Goal: Task Accomplishment & Management: Complete application form

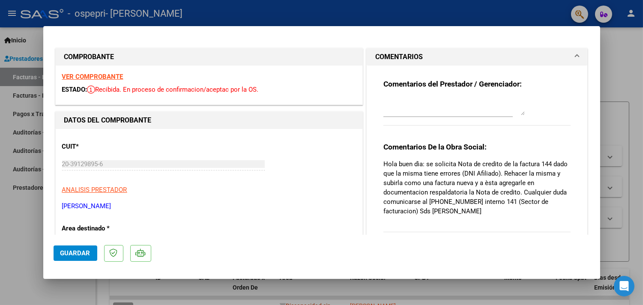
click at [23, 215] on div at bounding box center [321, 152] width 643 height 305
type input "$ 0,00"
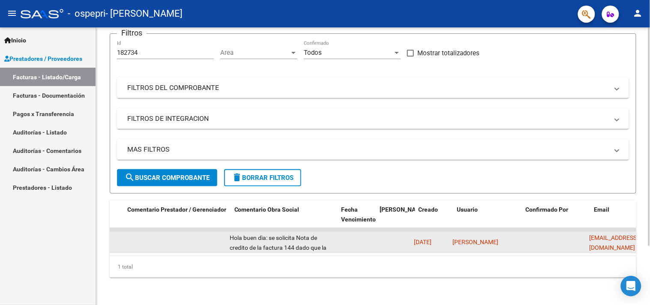
scroll to position [0, 1238]
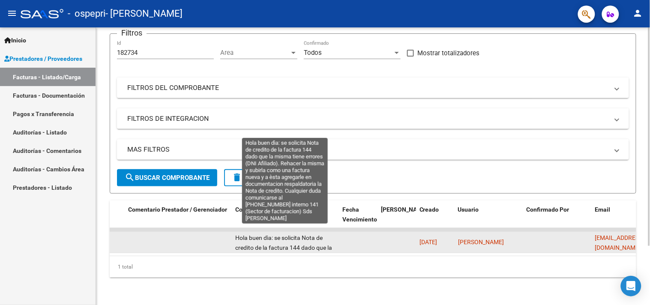
click at [308, 236] on span "Hola buen dìa: se solicita Nota de credito de la factura 144 dado que la misma …" at bounding box center [284, 281] width 99 height 95
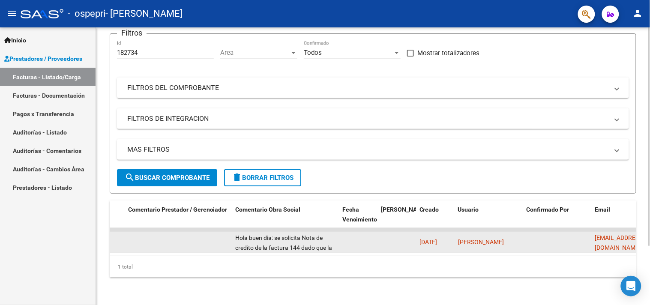
click at [308, 236] on span "Hola buen dìa: se solicita Nota de credito de la factura 144 dado que la misma …" at bounding box center [284, 281] width 99 height 95
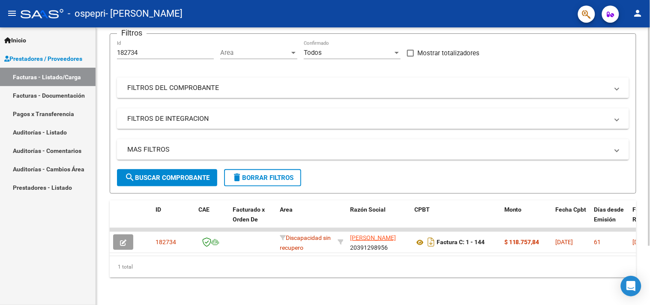
scroll to position [0, 0]
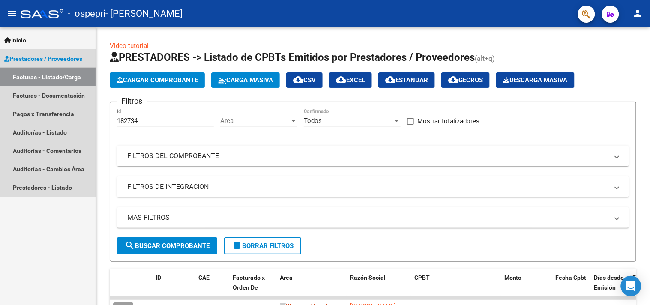
click at [54, 73] on link "Facturas - Listado/Carga" at bounding box center [48, 77] width 96 height 18
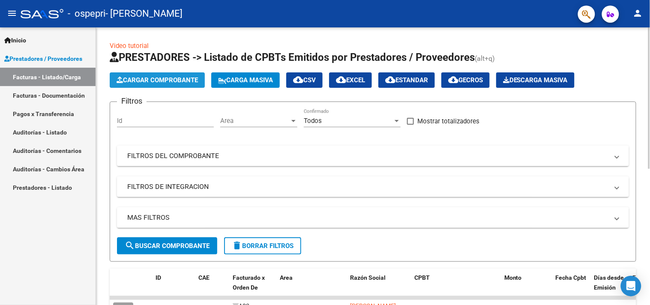
click at [139, 76] on span "Cargar Comprobante" at bounding box center [157, 80] width 81 height 8
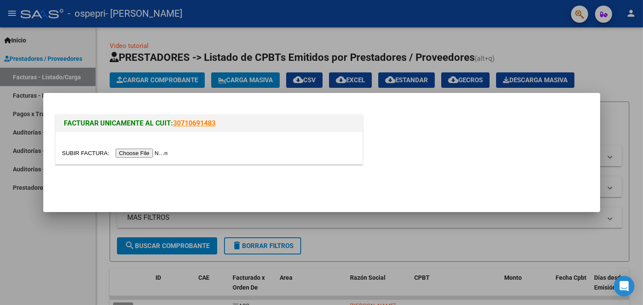
click at [13, 242] on div at bounding box center [321, 152] width 643 height 305
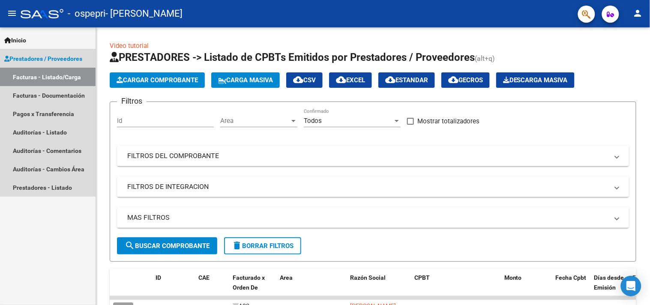
click at [46, 62] on span "Prestadores / Proveedores" at bounding box center [43, 58] width 78 height 9
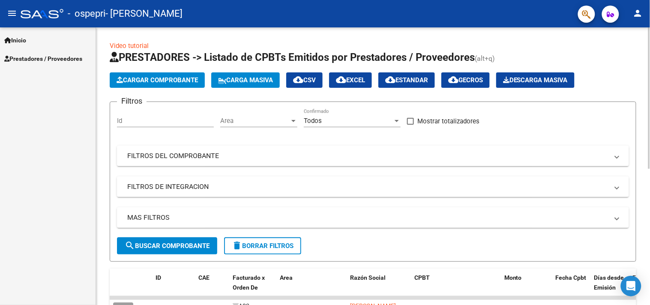
click at [131, 80] on span "Cargar Comprobante" at bounding box center [157, 80] width 81 height 8
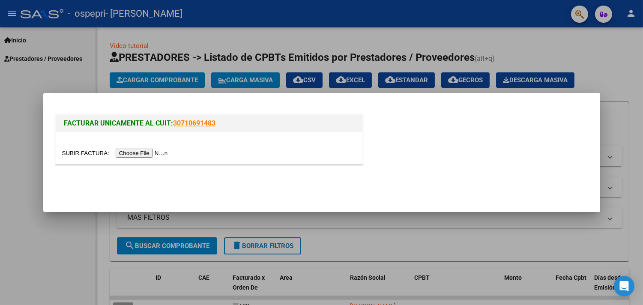
click at [0, 136] on div at bounding box center [321, 152] width 643 height 305
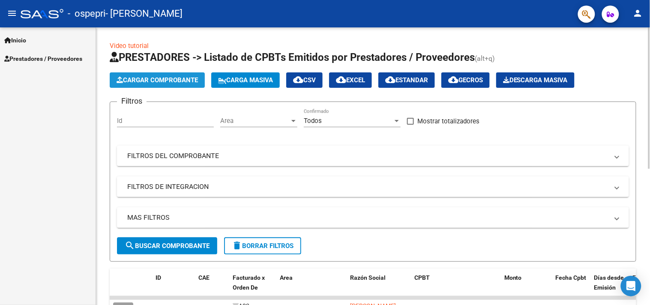
click at [155, 80] on span "Cargar Comprobante" at bounding box center [157, 80] width 81 height 8
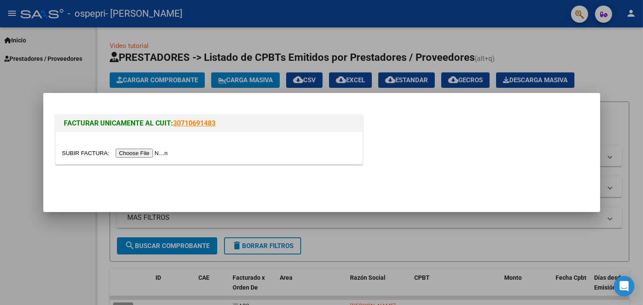
click at [144, 156] on input "file" at bounding box center [116, 153] width 108 height 9
click at [139, 152] on input "file" at bounding box center [116, 153] width 108 height 9
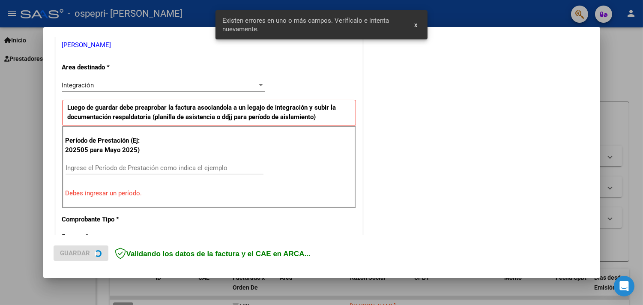
scroll to position [182, 0]
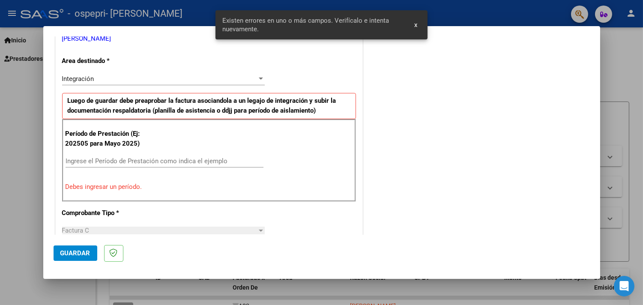
click at [148, 157] on input "Ingrese el Período de Prestación como indica el ejemplo" at bounding box center [165, 161] width 198 height 8
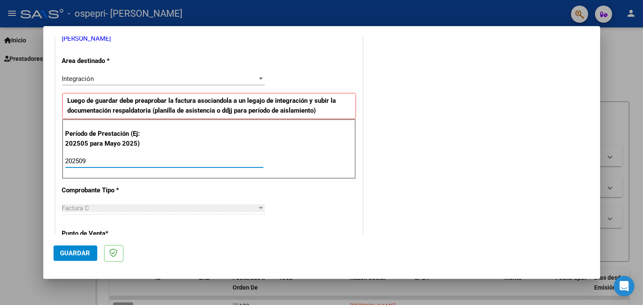
type input "202509"
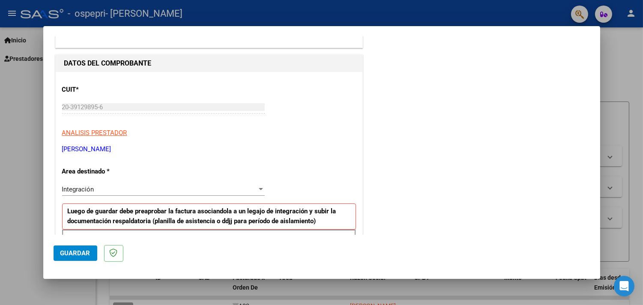
scroll to position [67, 0]
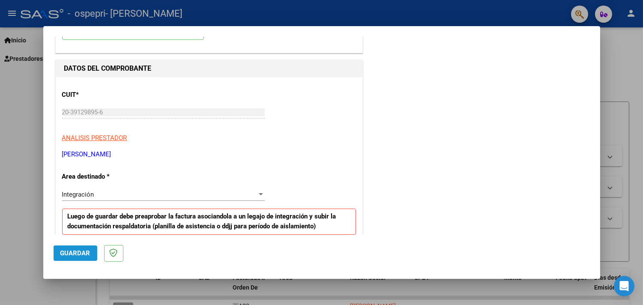
click at [77, 255] on span "Guardar" at bounding box center [75, 253] width 30 height 8
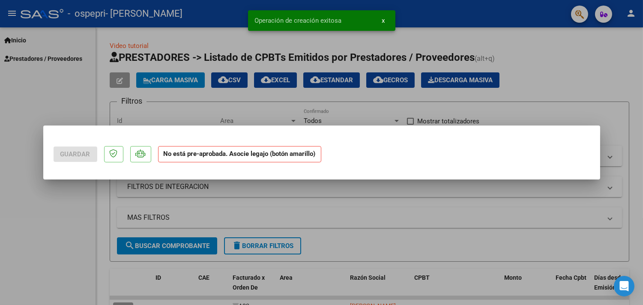
scroll to position [0, 0]
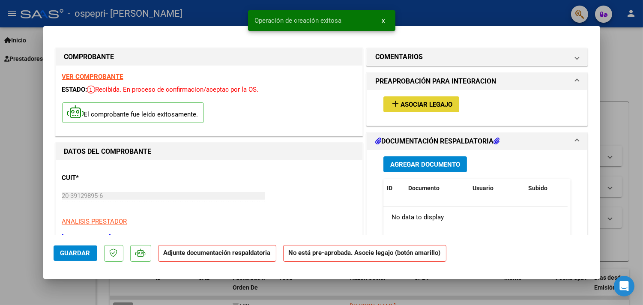
click at [410, 101] on span "Asociar Legajo" at bounding box center [427, 105] width 52 height 8
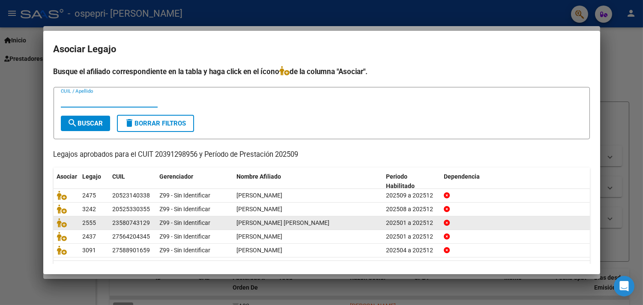
scroll to position [24, 0]
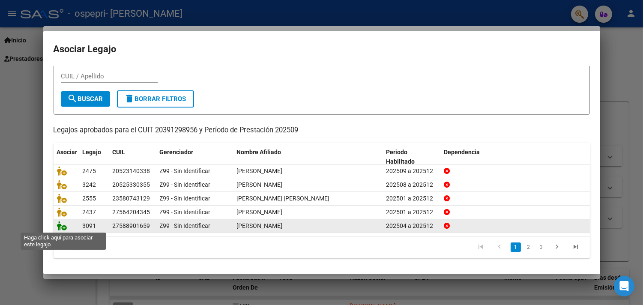
click at [60, 227] on icon at bounding box center [62, 225] width 10 height 9
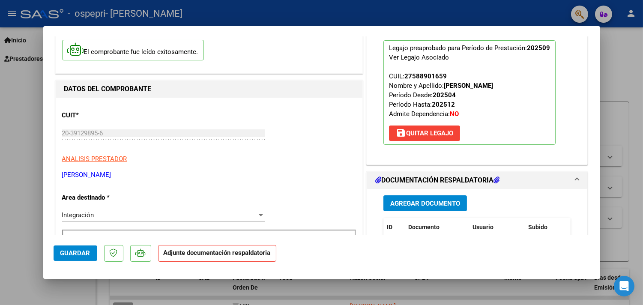
scroll to position [70, 0]
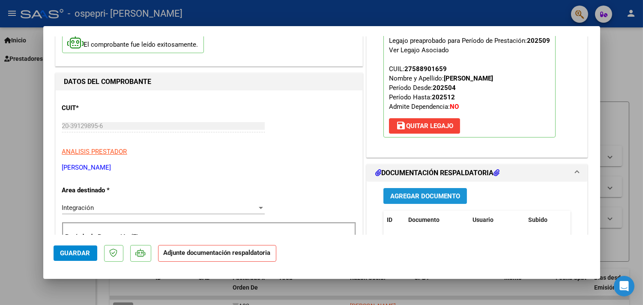
click at [401, 200] on span "Agregar Documento" at bounding box center [425, 196] width 70 height 8
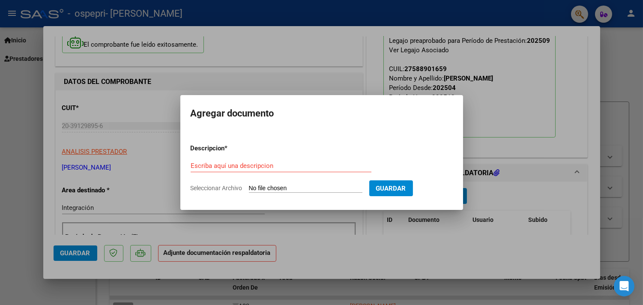
click at [307, 170] on div "Escriba aquí una descripcion" at bounding box center [281, 165] width 181 height 13
click at [301, 166] on input "Escriba aquí una descripcion" at bounding box center [281, 166] width 181 height 8
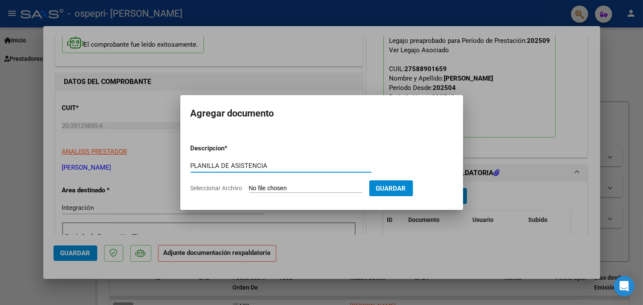
type input "PLANILLA DE ASISTENCIA"
click at [227, 189] on span "Seleccionar Archivo" at bounding box center [217, 188] width 52 height 7
click at [249, 189] on input "Seleccionar Archivo" at bounding box center [306, 189] width 114 height 8
click at [209, 190] on span "Seleccionar Archivo" at bounding box center [217, 188] width 52 height 7
click at [249, 190] on input "Seleccionar Archivo" at bounding box center [306, 189] width 114 height 8
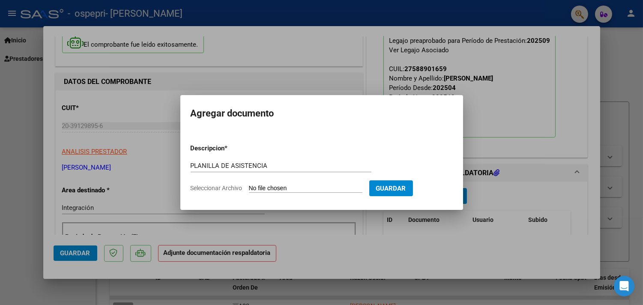
type input "C:\fakepath\asistencia [PERSON_NAME] septiembre .pdf"
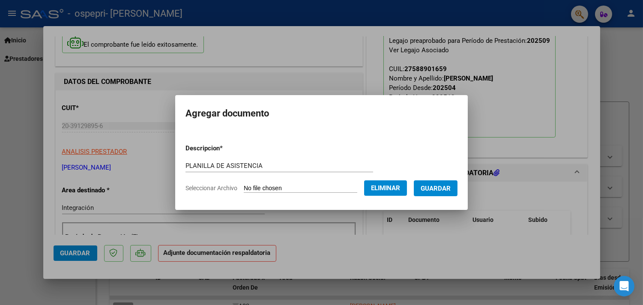
click at [435, 194] on button "Guardar" at bounding box center [436, 188] width 44 height 16
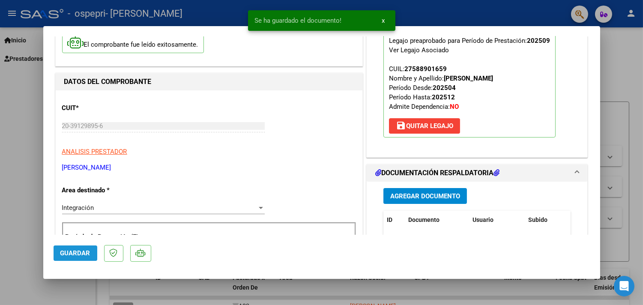
click at [78, 256] on span "Guardar" at bounding box center [75, 253] width 30 height 8
click at [75, 259] on button "Guardar" at bounding box center [76, 252] width 44 height 15
click at [11, 206] on div at bounding box center [321, 152] width 643 height 305
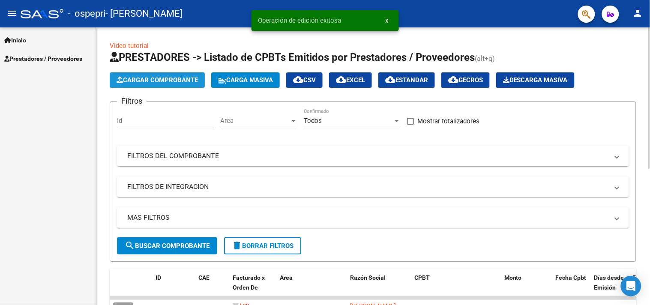
click at [148, 86] on button "Cargar Comprobante" at bounding box center [157, 79] width 95 height 15
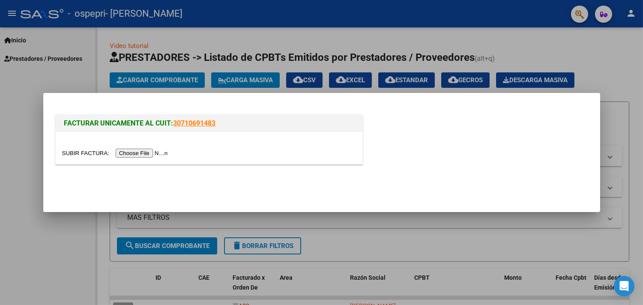
click at [138, 155] on input "file" at bounding box center [116, 153] width 108 height 9
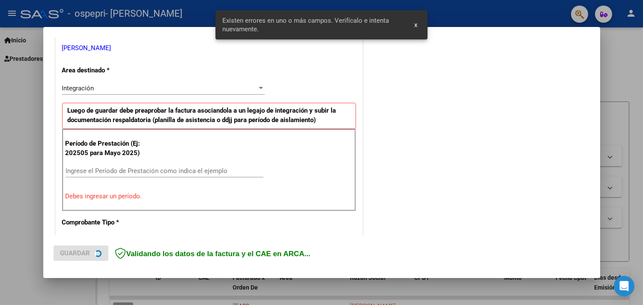
scroll to position [182, 0]
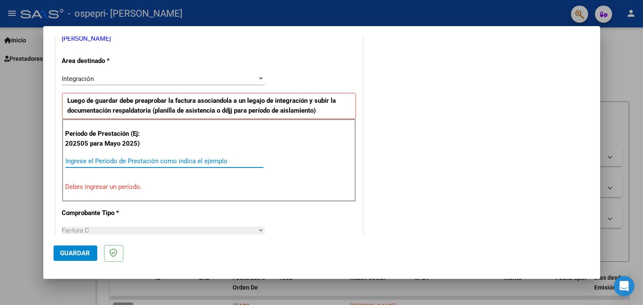
click at [134, 158] on input "Ingrese el Período de Prestación como indica el ejemplo" at bounding box center [165, 161] width 198 height 8
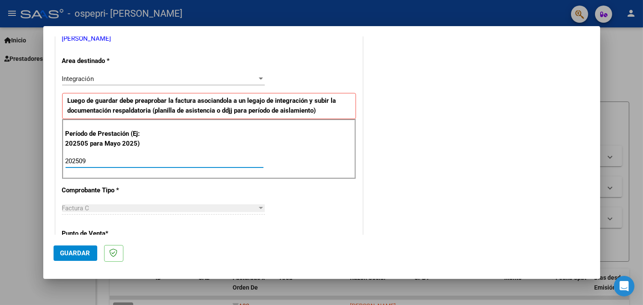
type input "202509"
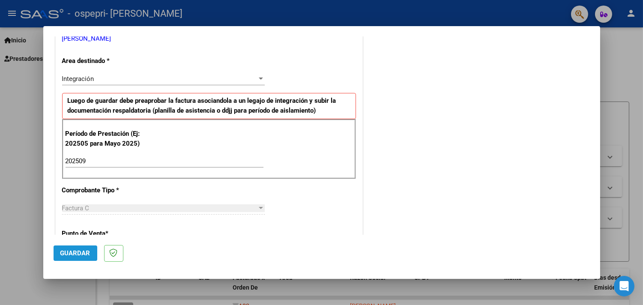
click at [80, 259] on button "Guardar" at bounding box center [76, 252] width 44 height 15
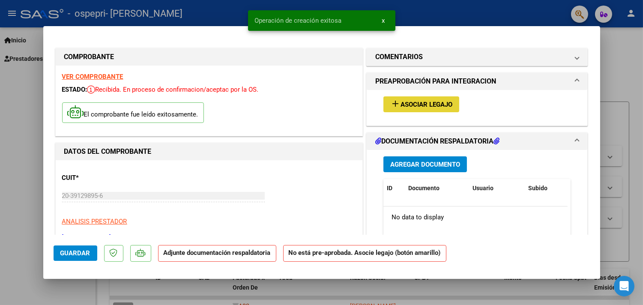
click at [425, 99] on button "add Asociar Legajo" at bounding box center [421, 104] width 76 height 16
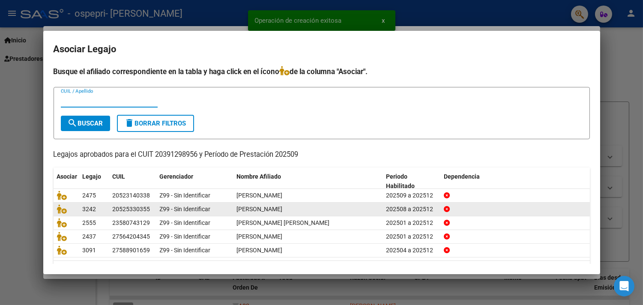
scroll to position [24, 0]
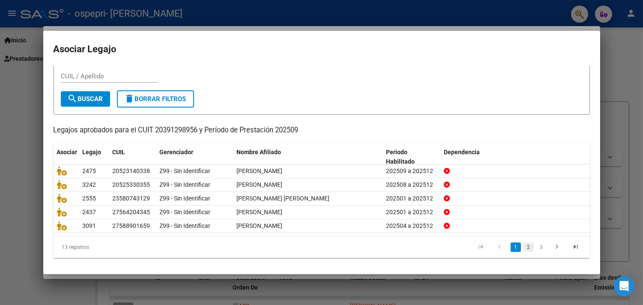
click at [523, 243] on link "2" at bounding box center [528, 246] width 10 height 9
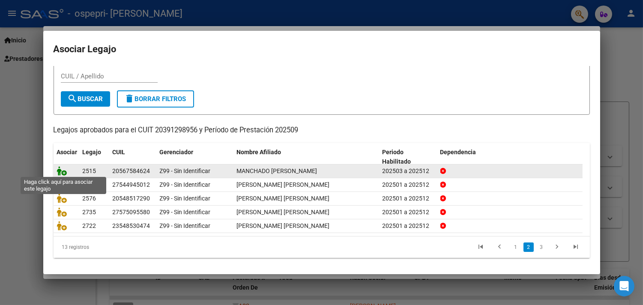
click at [60, 171] on icon at bounding box center [62, 170] width 10 height 9
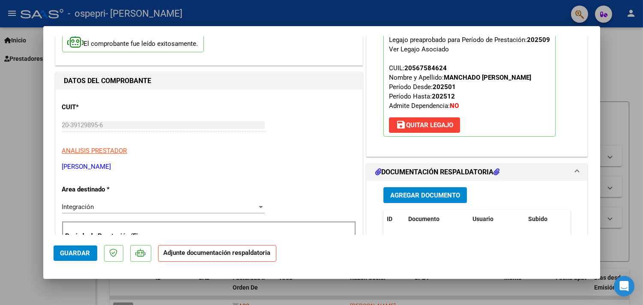
scroll to position [72, 0]
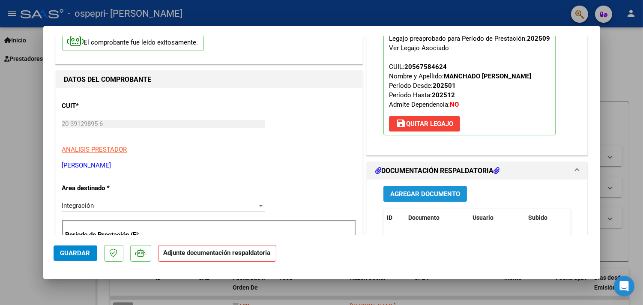
click at [403, 198] on button "Agregar Documento" at bounding box center [425, 194] width 84 height 16
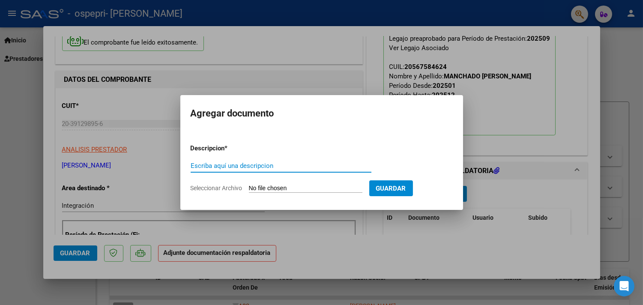
click at [311, 168] on input "Escriba aquí una descripcion" at bounding box center [281, 166] width 181 height 8
type input "PLANILLA DE ASISTENCIA"
click at [215, 188] on span "Seleccionar Archivo" at bounding box center [217, 188] width 52 height 7
click at [249, 188] on input "Seleccionar Archivo" at bounding box center [306, 189] width 114 height 8
type input "C:\fakepath\asistencia Manchado septiembre .pdf"
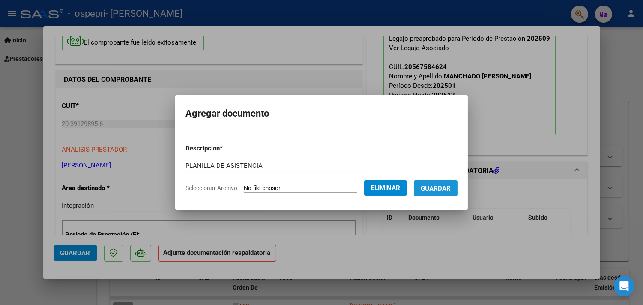
click at [443, 185] on span "Guardar" at bounding box center [436, 189] width 30 height 8
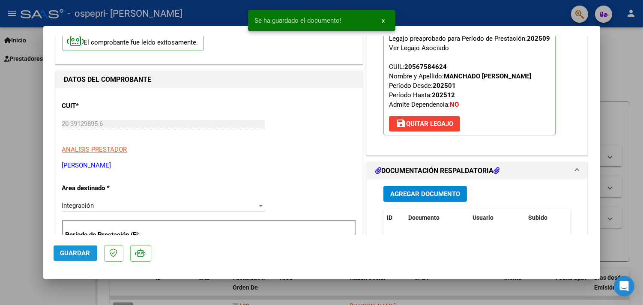
click at [84, 260] on button "Guardar" at bounding box center [76, 252] width 44 height 15
click at [0, 199] on div at bounding box center [321, 152] width 643 height 305
type input "$ 0,00"
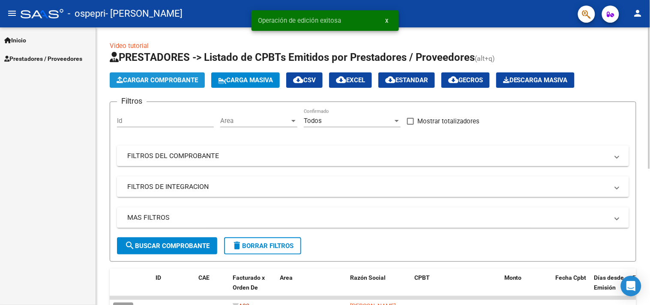
click at [146, 87] on button "Cargar Comprobante" at bounding box center [157, 79] width 95 height 15
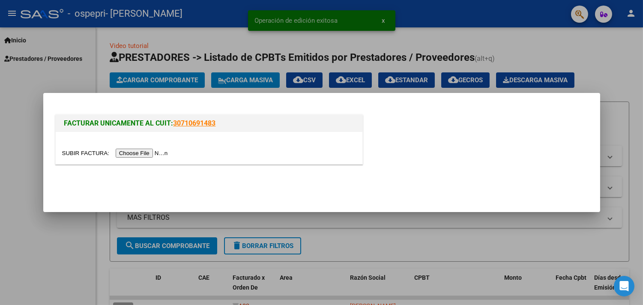
click at [125, 154] on input "file" at bounding box center [116, 153] width 108 height 9
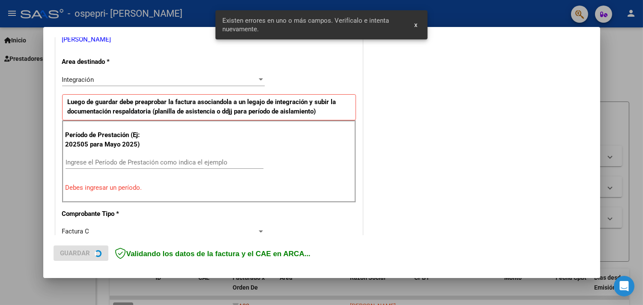
scroll to position [182, 0]
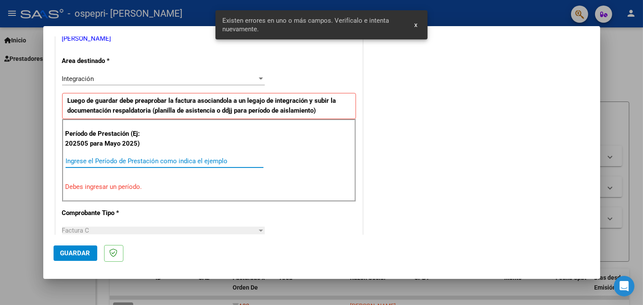
click at [141, 160] on input "Ingrese el Período de Prestación como indica el ejemplo" at bounding box center [165, 161] width 198 height 8
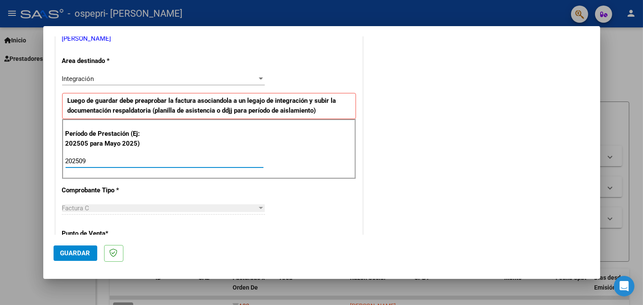
type input "202509"
click at [63, 250] on span "Guardar" at bounding box center [75, 253] width 30 height 8
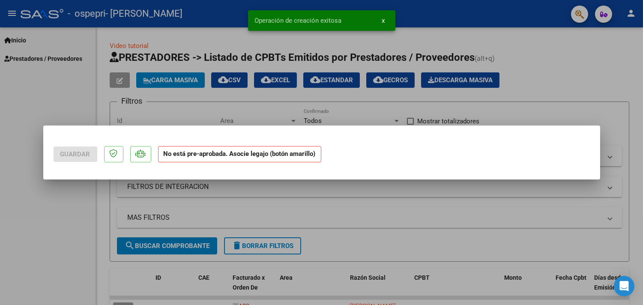
scroll to position [0, 0]
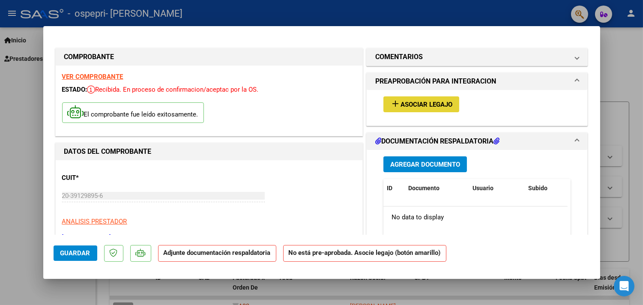
click at [418, 107] on span "Asociar Legajo" at bounding box center [427, 105] width 52 height 8
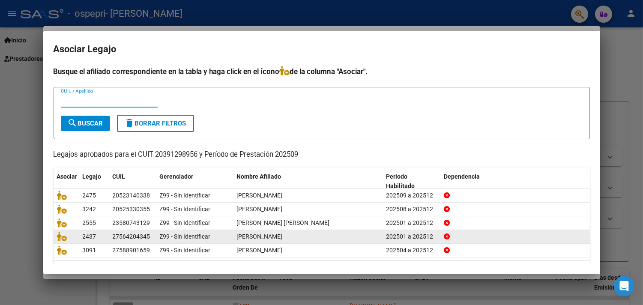
scroll to position [24, 0]
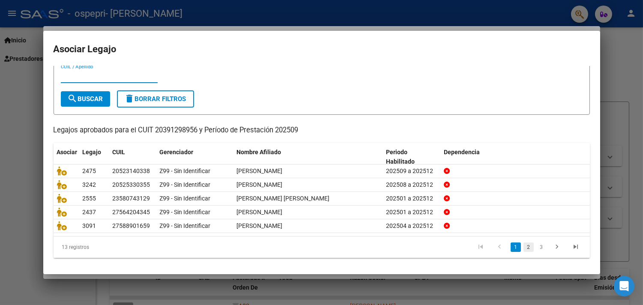
click at [523, 248] on link "2" at bounding box center [528, 246] width 10 height 9
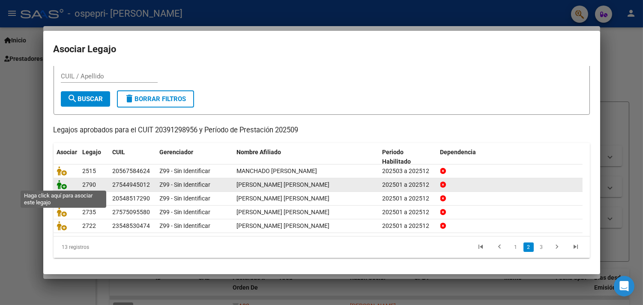
click at [58, 187] on icon at bounding box center [62, 184] width 10 height 9
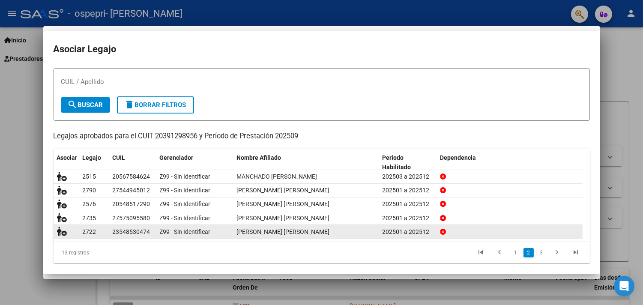
scroll to position [0, 0]
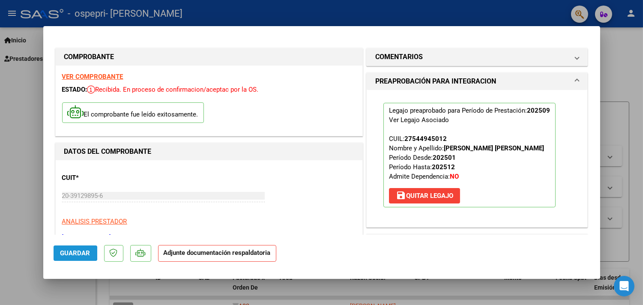
click at [71, 253] on span "Guardar" at bounding box center [75, 253] width 30 height 8
click at [72, 255] on span "Guardar" at bounding box center [75, 253] width 30 height 8
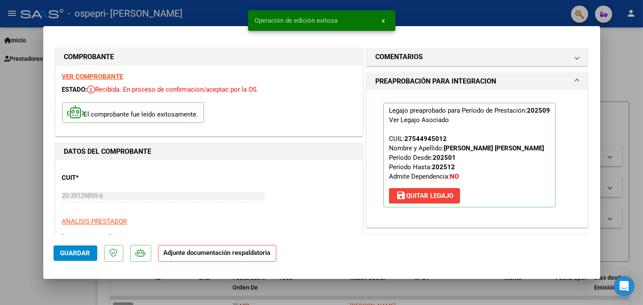
click at [20, 224] on div at bounding box center [321, 152] width 643 height 305
type input "$ 0,00"
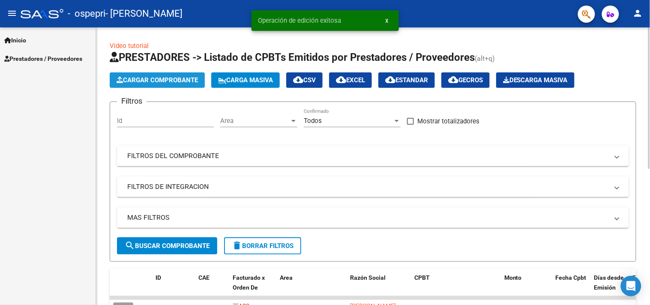
click at [150, 82] on span "Cargar Comprobante" at bounding box center [157, 80] width 81 height 8
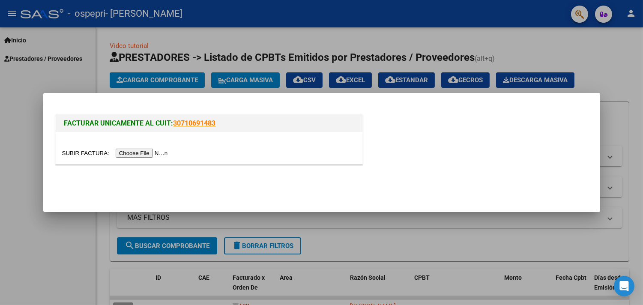
click at [121, 153] on input "file" at bounding box center [116, 153] width 108 height 9
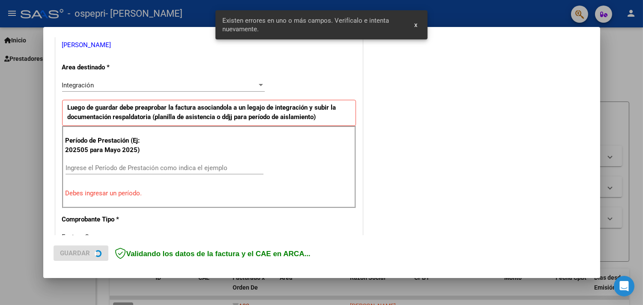
scroll to position [182, 0]
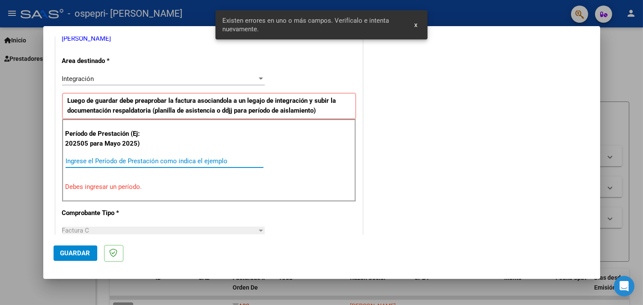
click at [122, 157] on input "Ingrese el Período de Prestación como indica el ejemplo" at bounding box center [165, 161] width 198 height 8
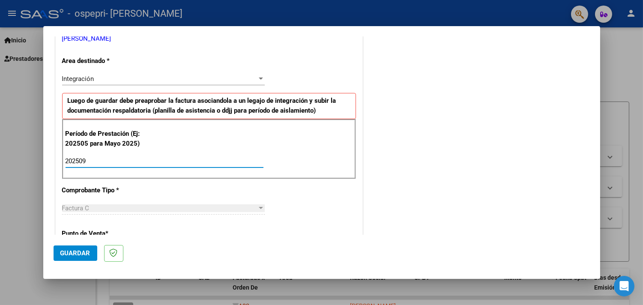
type input "202509"
click at [71, 251] on span "Guardar" at bounding box center [75, 253] width 30 height 8
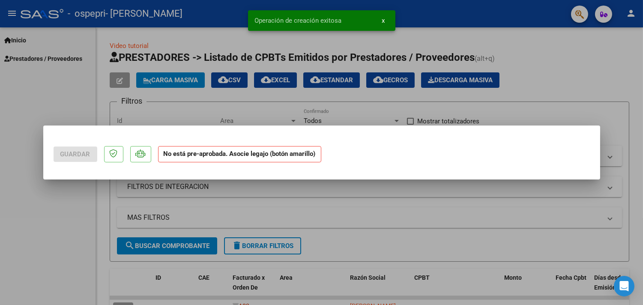
scroll to position [0, 0]
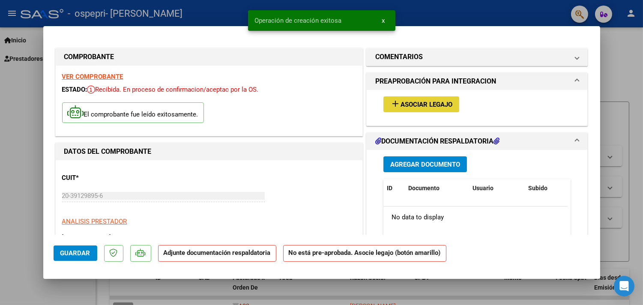
click at [420, 98] on button "add Asociar Legajo" at bounding box center [421, 104] width 76 height 16
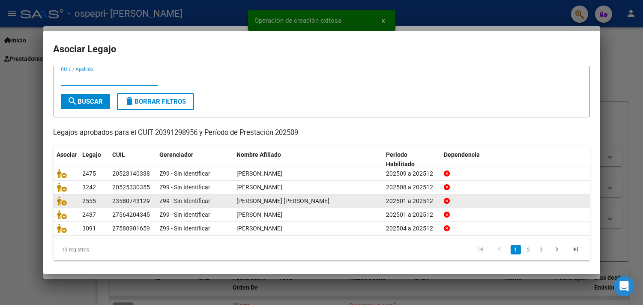
scroll to position [24, 0]
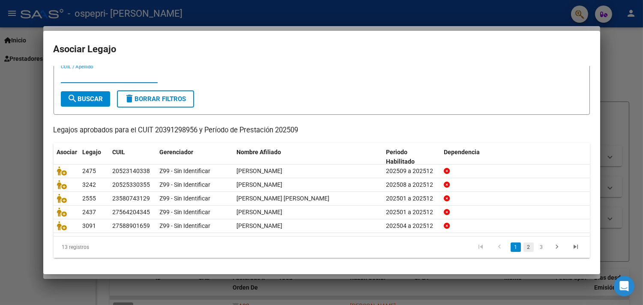
click at [523, 243] on link "2" at bounding box center [528, 246] width 10 height 9
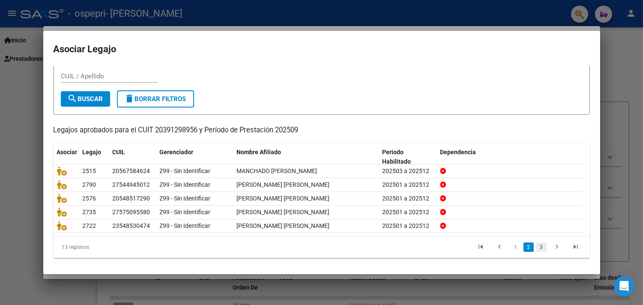
click at [536, 245] on link "3" at bounding box center [541, 246] width 10 height 9
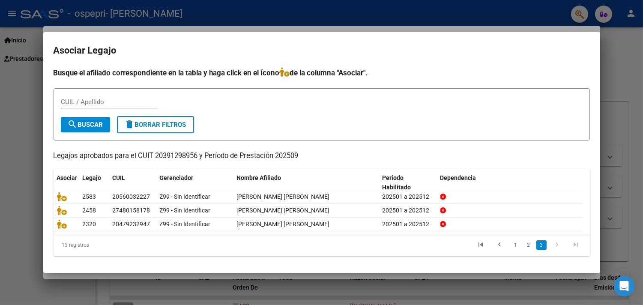
scroll to position [0, 0]
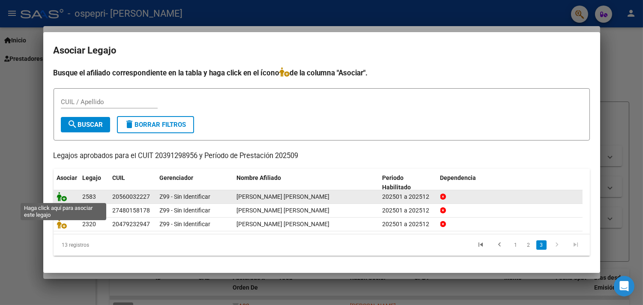
click at [63, 194] on icon at bounding box center [62, 196] width 10 height 9
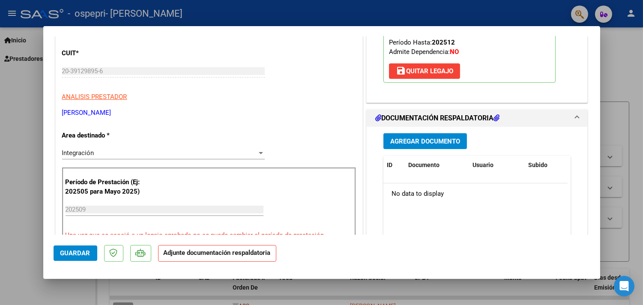
scroll to position [125, 0]
click at [420, 143] on span "Agregar Documento" at bounding box center [425, 141] width 70 height 8
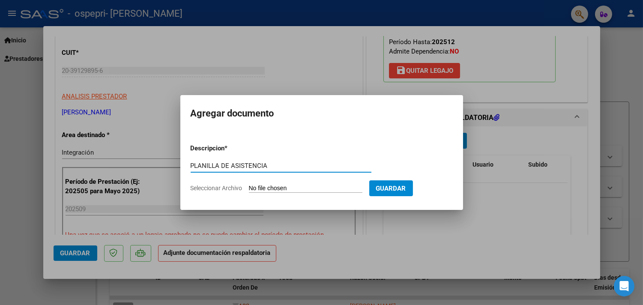
type input "PLANILLA DE ASISTENCIA"
click at [221, 185] on span "Seleccionar Archivo" at bounding box center [217, 188] width 52 height 7
click at [249, 185] on input "Seleccionar Archivo" at bounding box center [306, 189] width 114 height 8
type input "C:\fakepath\asistencia [PERSON_NAME] septiembre .pdf"
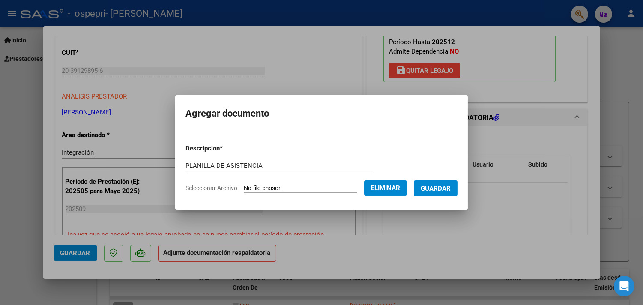
click at [438, 187] on span "Guardar" at bounding box center [436, 189] width 30 height 8
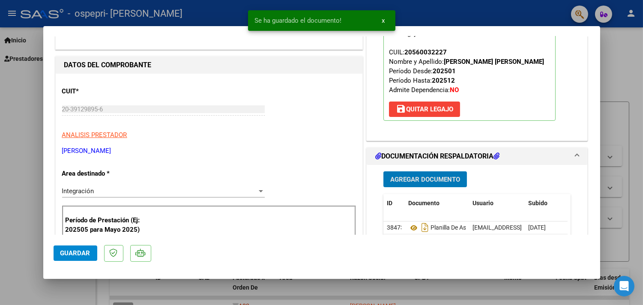
scroll to position [86, 0]
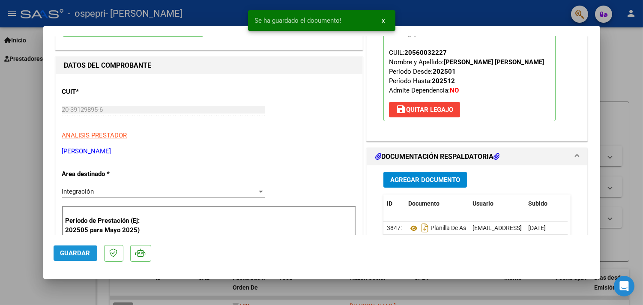
click at [81, 252] on span "Guardar" at bounding box center [75, 253] width 30 height 8
click at [0, 226] on div at bounding box center [321, 152] width 643 height 305
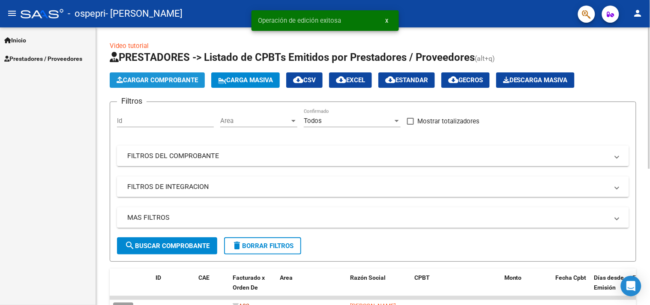
click at [151, 82] on span "Cargar Comprobante" at bounding box center [157, 80] width 81 height 8
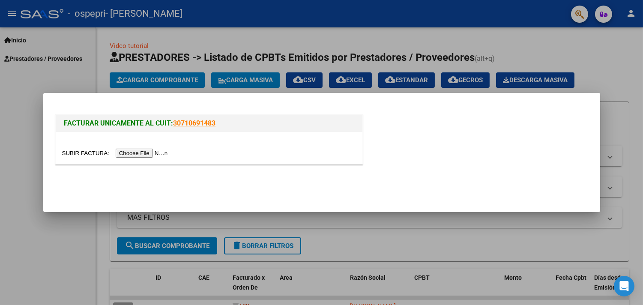
click at [140, 148] on div at bounding box center [209, 153] width 294 height 10
click at [140, 152] on input "file" at bounding box center [116, 153] width 108 height 9
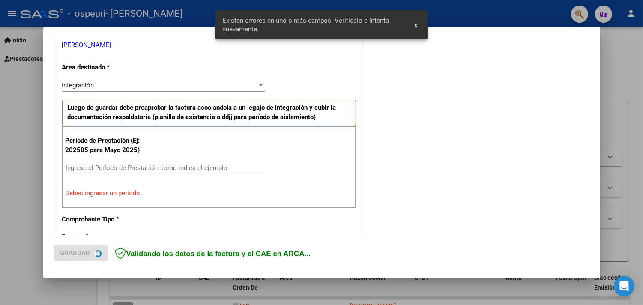
scroll to position [182, 0]
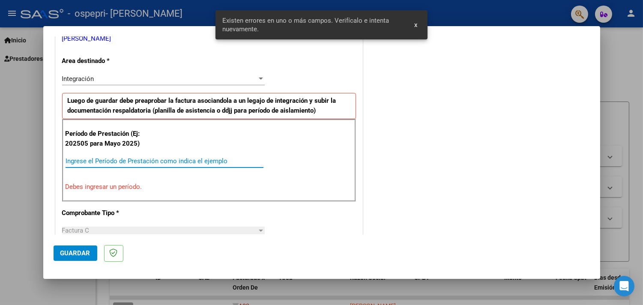
click at [147, 160] on input "Ingrese el Período de Prestación como indica el ejemplo" at bounding box center [165, 161] width 198 height 8
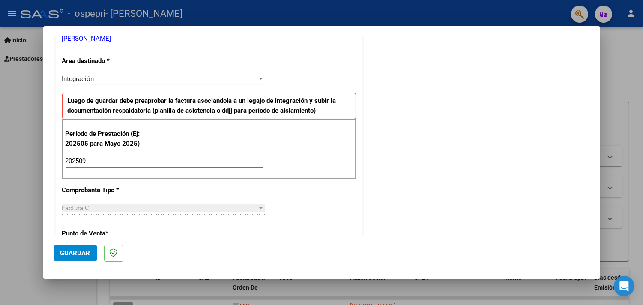
type input "202509"
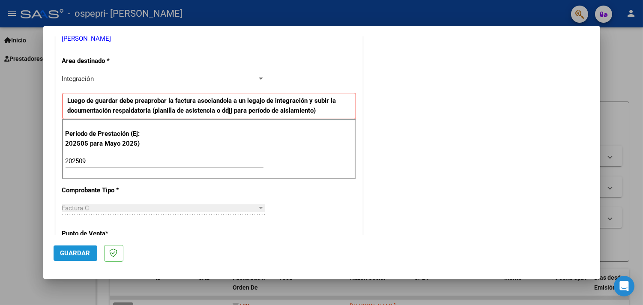
click at [82, 256] on span "Guardar" at bounding box center [75, 253] width 30 height 8
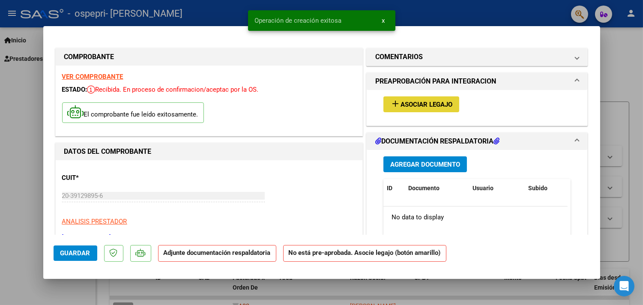
click at [391, 108] on mat-icon "add" at bounding box center [395, 104] width 10 height 10
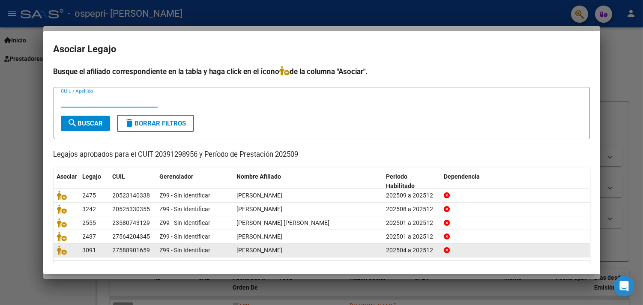
scroll to position [24, 0]
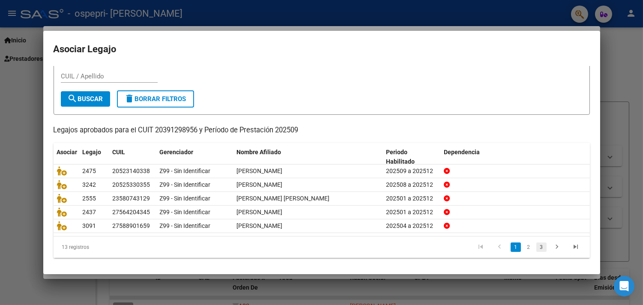
click at [536, 246] on link "3" at bounding box center [541, 246] width 10 height 9
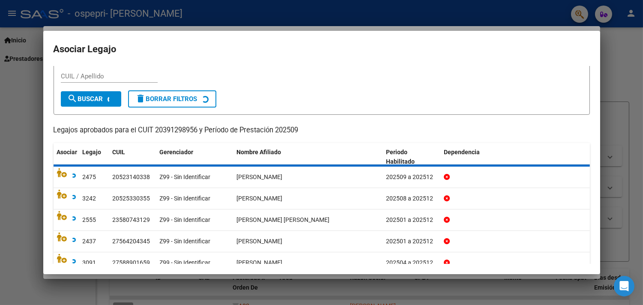
scroll to position [0, 0]
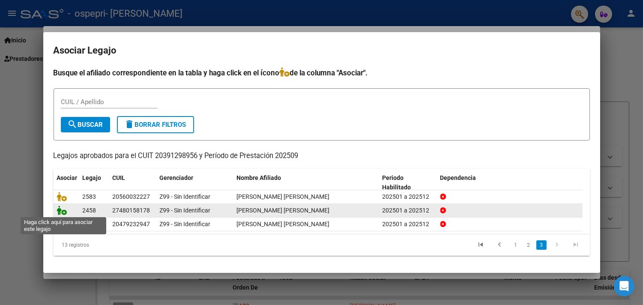
click at [63, 212] on icon at bounding box center [62, 210] width 10 height 9
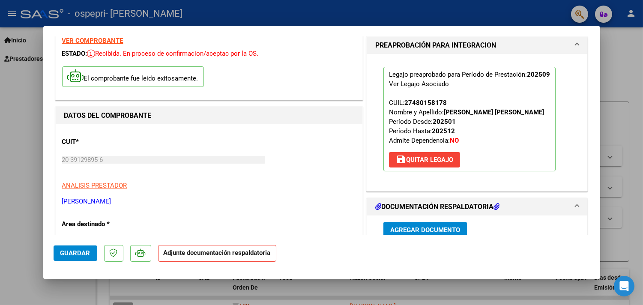
scroll to position [53, 0]
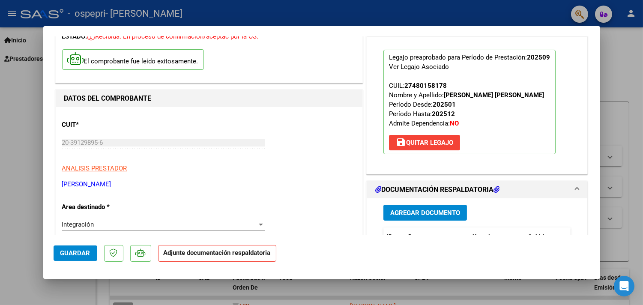
click at [446, 206] on button "Agregar Documento" at bounding box center [425, 213] width 84 height 16
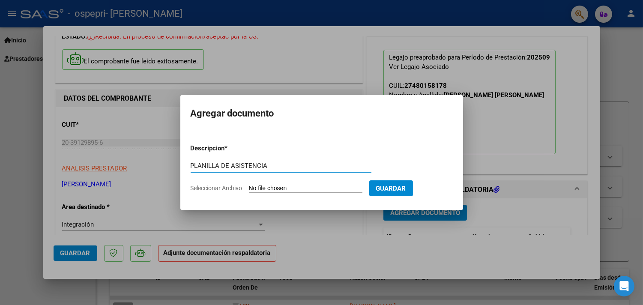
type input "PLANILLA DE ASISTENCIA"
click at [220, 190] on span "Seleccionar Archivo" at bounding box center [217, 188] width 52 height 7
click at [249, 190] on input "Seleccionar Archivo" at bounding box center [306, 189] width 114 height 8
type input "C:\fakepath\asistencia [PERSON_NAME] septiembre .pdf"
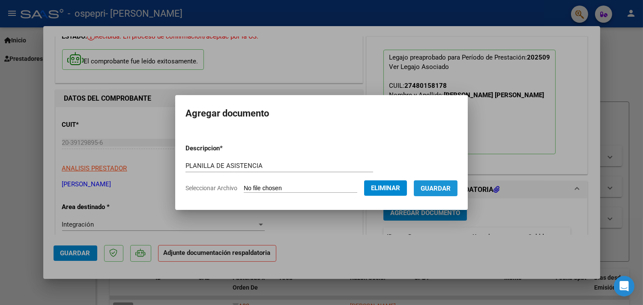
click at [440, 191] on span "Guardar" at bounding box center [436, 189] width 30 height 8
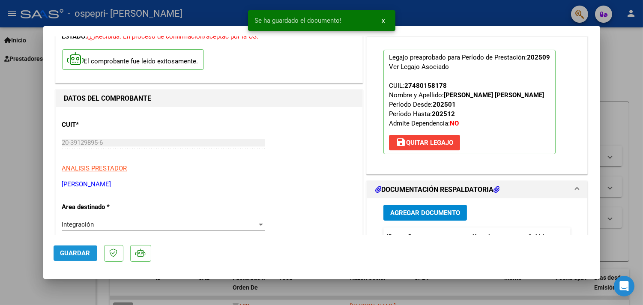
click at [69, 258] on button "Guardar" at bounding box center [76, 252] width 44 height 15
click at [12, 209] on div at bounding box center [321, 152] width 643 height 305
type input "$ 0,00"
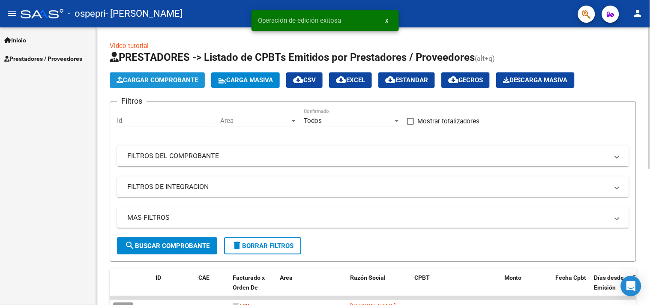
click at [129, 75] on button "Cargar Comprobante" at bounding box center [157, 79] width 95 height 15
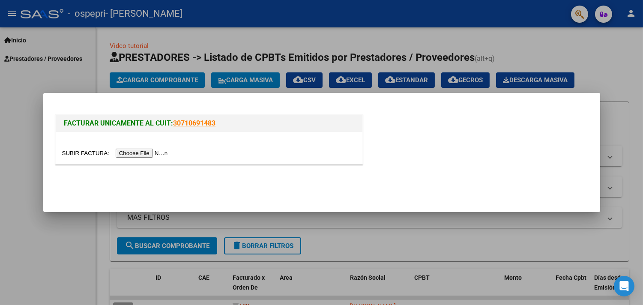
click at [144, 149] on input "file" at bounding box center [116, 153] width 108 height 9
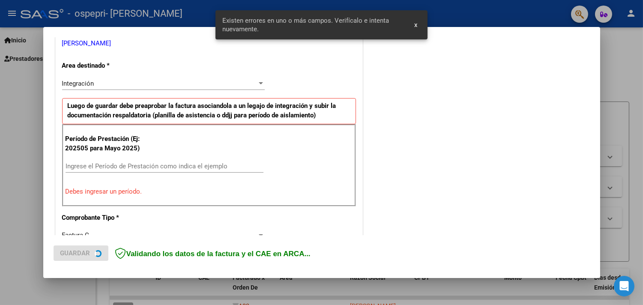
scroll to position [182, 0]
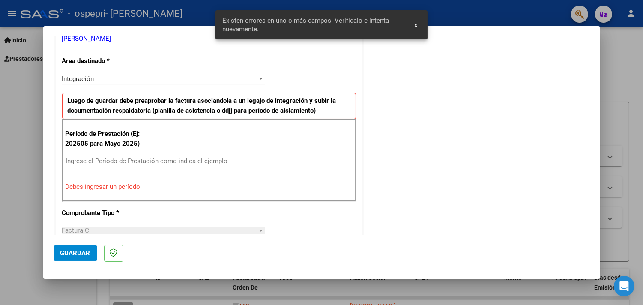
click at [148, 156] on div "Ingrese el Período de Prestación como indica el ejemplo" at bounding box center [165, 161] width 198 height 13
click at [144, 159] on input "Ingrese el Período de Prestación como indica el ejemplo" at bounding box center [165, 161] width 198 height 8
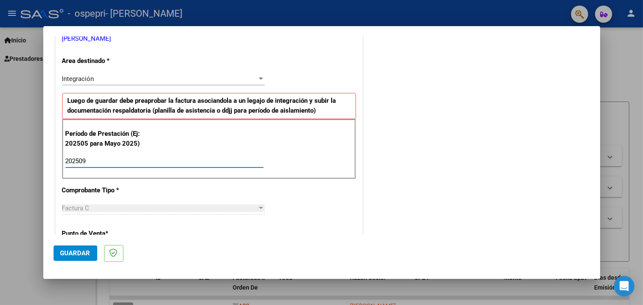
type input "202509"
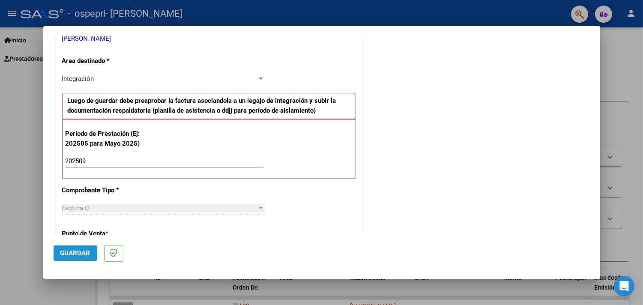
click at [63, 245] on button "Guardar" at bounding box center [76, 252] width 44 height 15
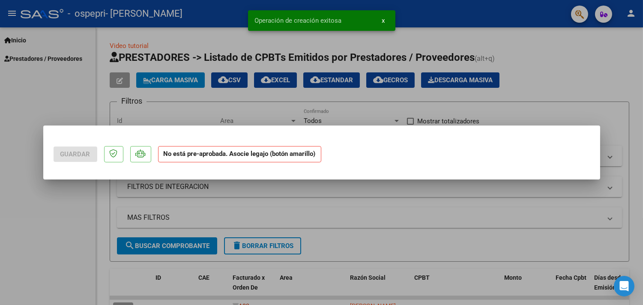
scroll to position [0, 0]
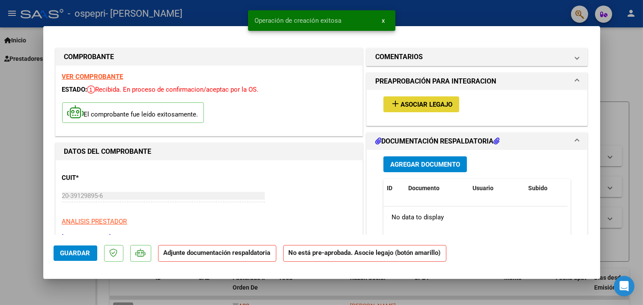
click at [401, 107] on span "Asociar Legajo" at bounding box center [427, 105] width 52 height 8
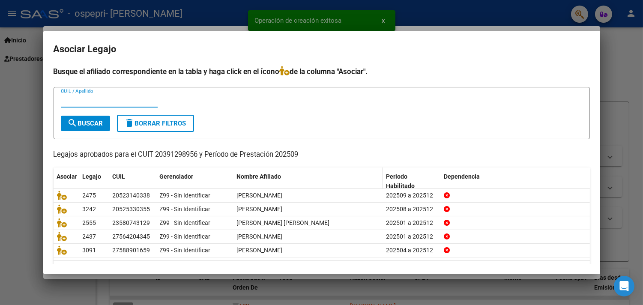
scroll to position [24, 0]
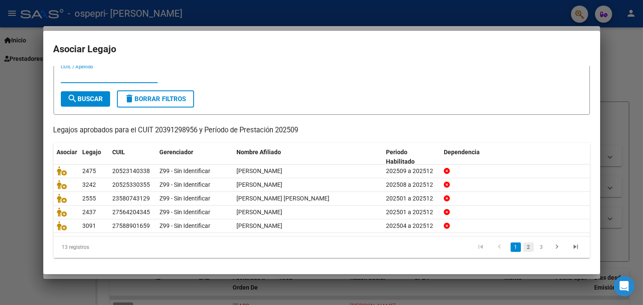
click at [523, 245] on link "2" at bounding box center [528, 246] width 10 height 9
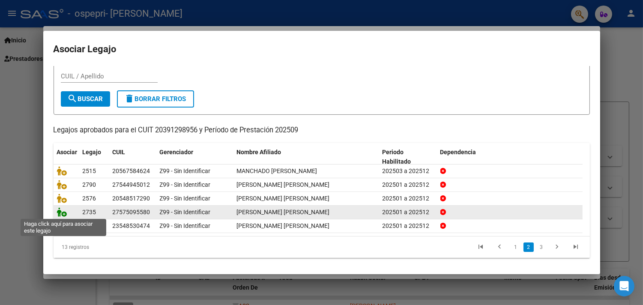
click at [63, 211] on icon at bounding box center [62, 211] width 10 height 9
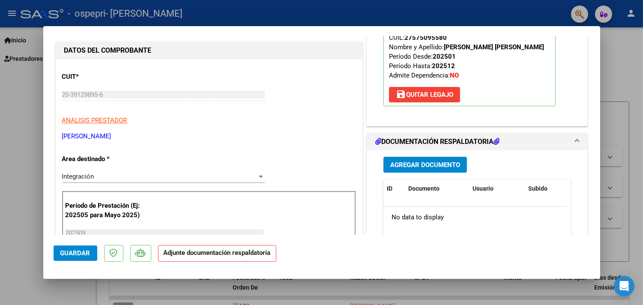
scroll to position [102, 0]
click at [430, 168] on span "Agregar Documento" at bounding box center [425, 165] width 70 height 8
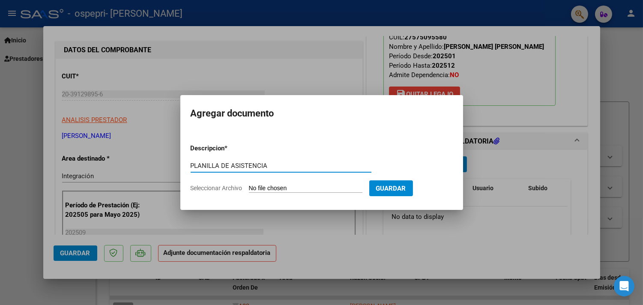
type input "PLANILLA DE ASISTENCIA"
click at [204, 192] on form "Descripcion * PLANILLA DE ASISTENCIA Escriba aquí una descripcion Seleccionar A…" at bounding box center [322, 168] width 262 height 63
click at [207, 185] on span "Seleccionar Archivo" at bounding box center [217, 188] width 52 height 7
click at [249, 185] on input "Seleccionar Archivo" at bounding box center [306, 189] width 114 height 8
type input "C:\fakepath\asistencia [PERSON_NAME] septiembre .pdf"
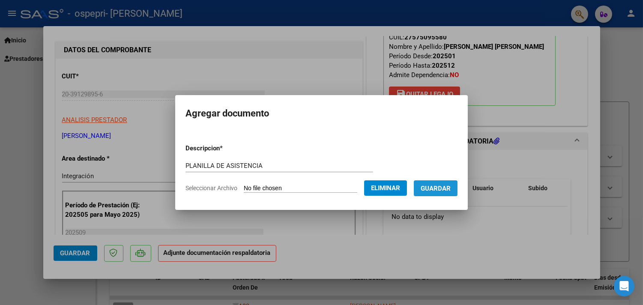
click at [436, 189] on span "Guardar" at bounding box center [436, 189] width 30 height 8
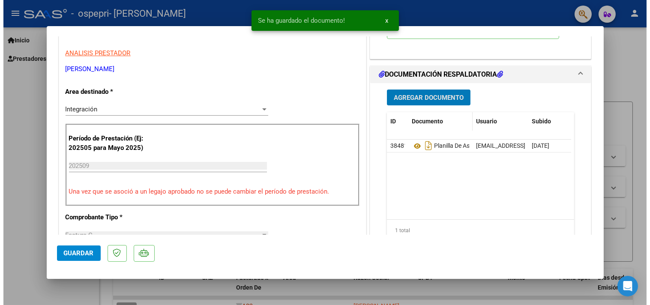
scroll to position [169, 0]
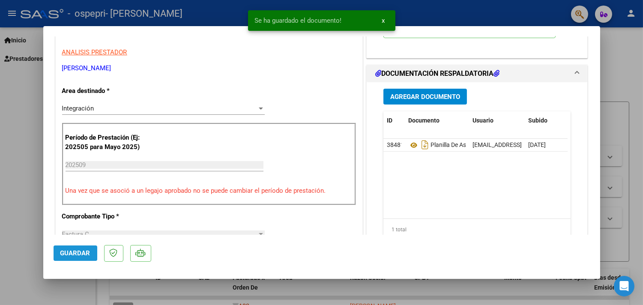
click at [66, 251] on span "Guardar" at bounding box center [75, 253] width 30 height 8
click at [16, 223] on div at bounding box center [321, 152] width 643 height 305
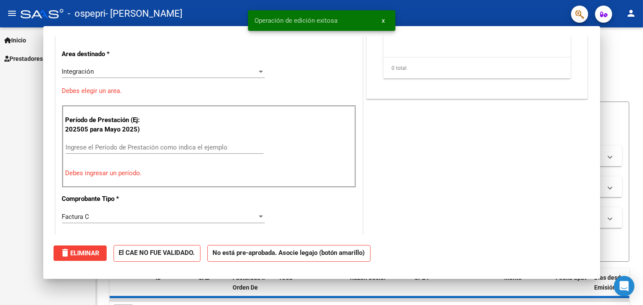
scroll to position [0, 0]
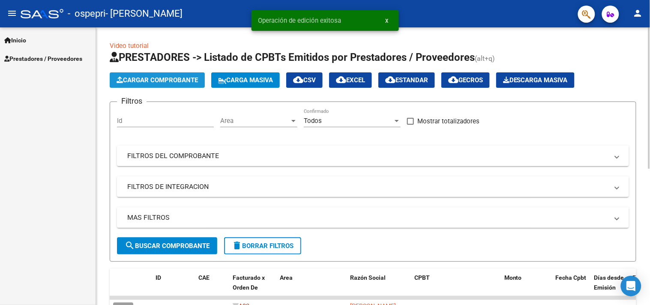
click at [172, 76] on span "Cargar Comprobante" at bounding box center [157, 80] width 81 height 8
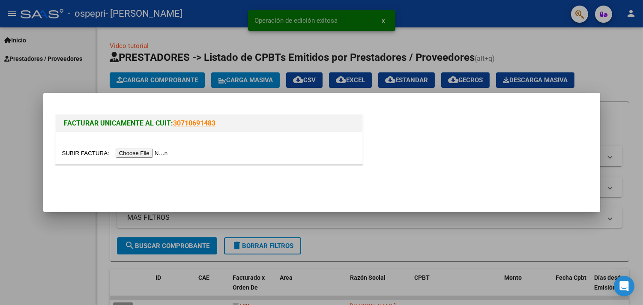
click at [142, 150] on input "file" at bounding box center [116, 153] width 108 height 9
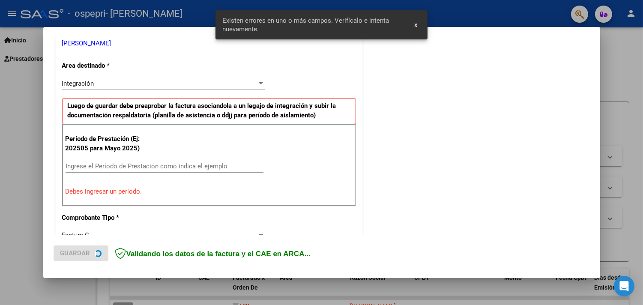
scroll to position [182, 0]
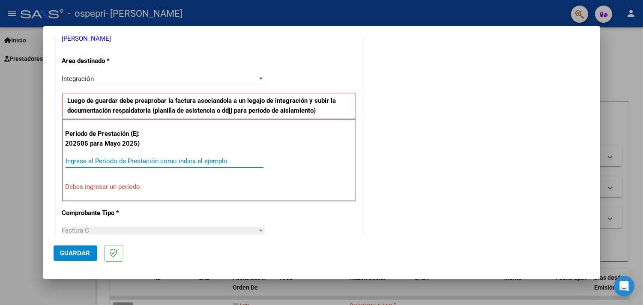
click at [140, 157] on input "Ingrese el Período de Prestación como indica el ejemplo" at bounding box center [165, 161] width 198 height 8
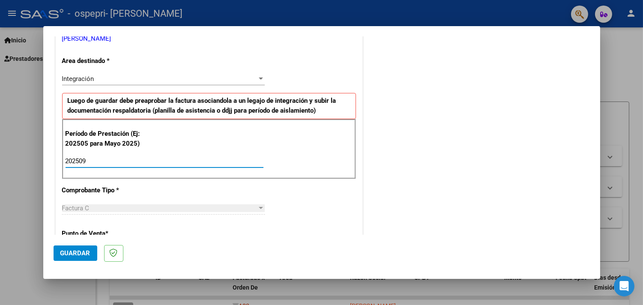
type input "202509"
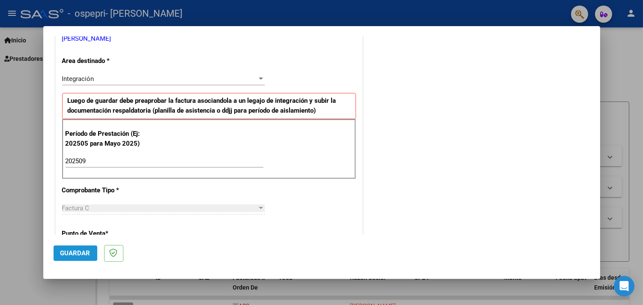
click at [63, 251] on span "Guardar" at bounding box center [75, 253] width 30 height 8
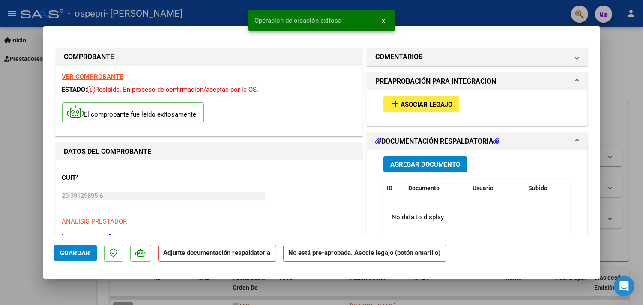
click at [416, 106] on span "Asociar Legajo" at bounding box center [427, 105] width 52 height 8
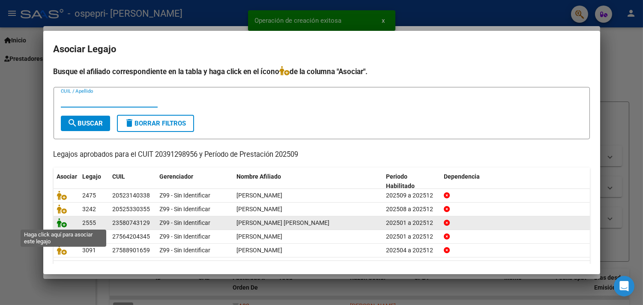
click at [60, 223] on icon at bounding box center [62, 222] width 10 height 9
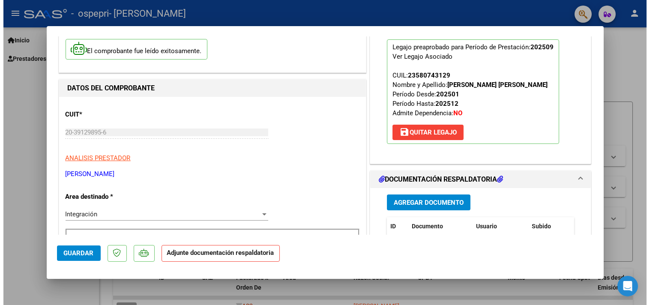
scroll to position [64, 0]
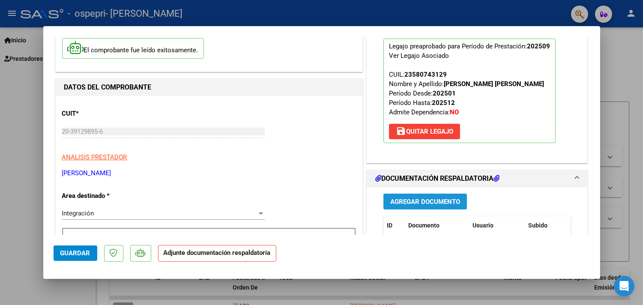
click at [423, 206] on button "Agregar Documento" at bounding box center [425, 202] width 84 height 16
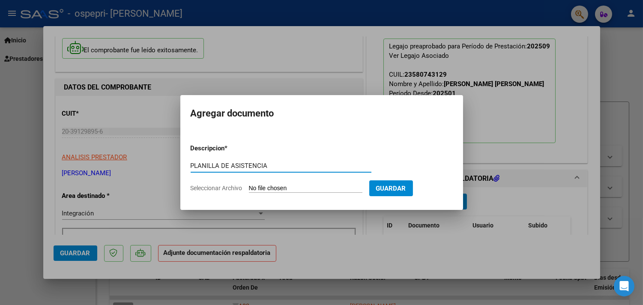
type input "PLANILLA DE ASISTENCIA"
click at [223, 189] on span "Seleccionar Archivo" at bounding box center [217, 188] width 52 height 7
click at [249, 189] on input "Seleccionar Archivo" at bounding box center [306, 189] width 114 height 8
type input "C:\fakepath\asistencia [PERSON_NAME] septiembre .pdf"
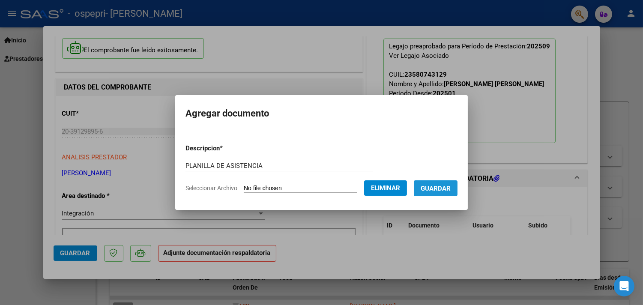
click at [437, 189] on span "Guardar" at bounding box center [436, 189] width 30 height 8
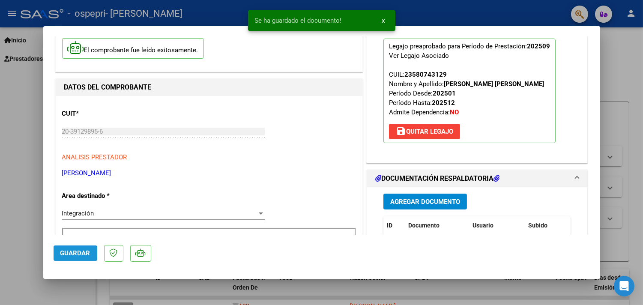
click at [64, 252] on span "Guardar" at bounding box center [75, 253] width 30 height 8
click at [0, 199] on div at bounding box center [321, 152] width 643 height 305
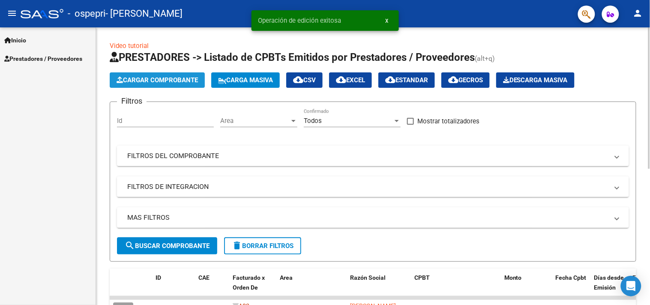
click at [161, 78] on span "Cargar Comprobante" at bounding box center [157, 80] width 81 height 8
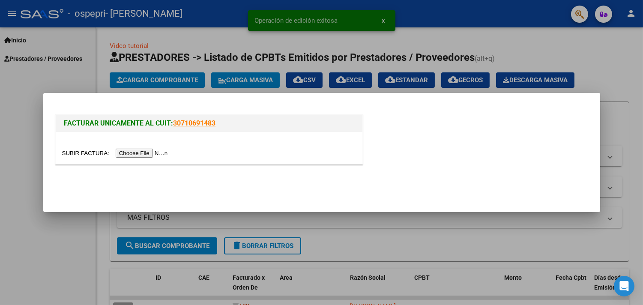
click at [161, 148] on div at bounding box center [209, 153] width 294 height 10
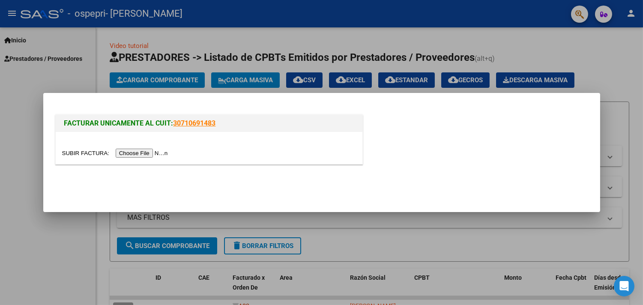
click at [157, 156] on input "file" at bounding box center [116, 153] width 108 height 9
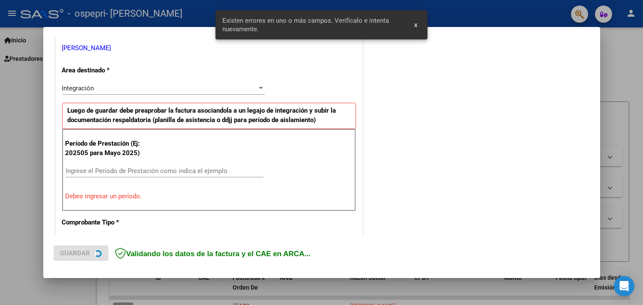
scroll to position [182, 0]
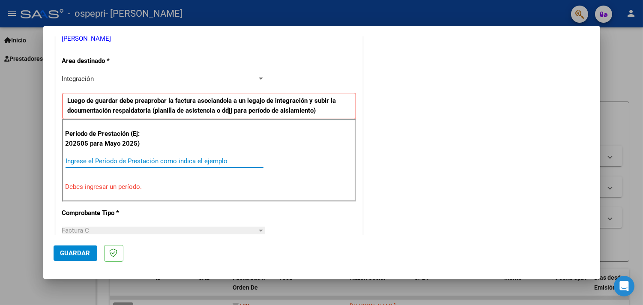
click at [136, 164] on input "Ingrese el Período de Prestación como indica el ejemplo" at bounding box center [165, 161] width 198 height 8
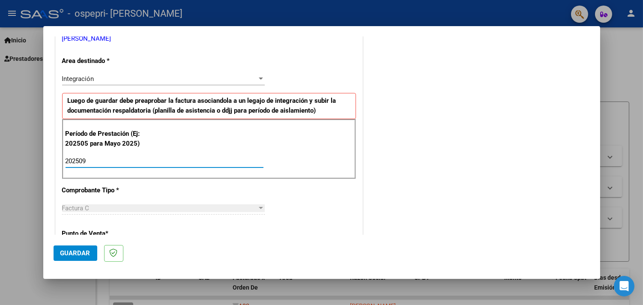
type input "202509"
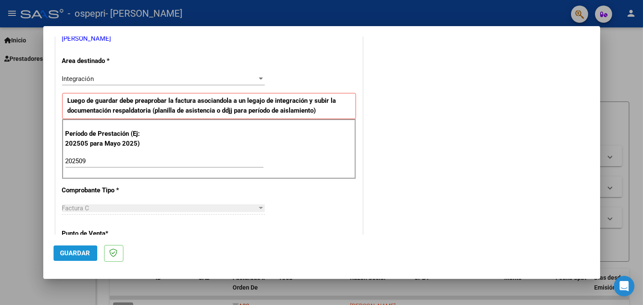
click at [71, 254] on span "Guardar" at bounding box center [75, 253] width 30 height 8
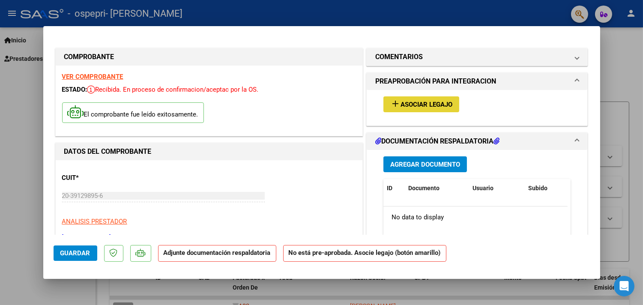
click at [398, 109] on button "add Asociar Legajo" at bounding box center [421, 104] width 76 height 16
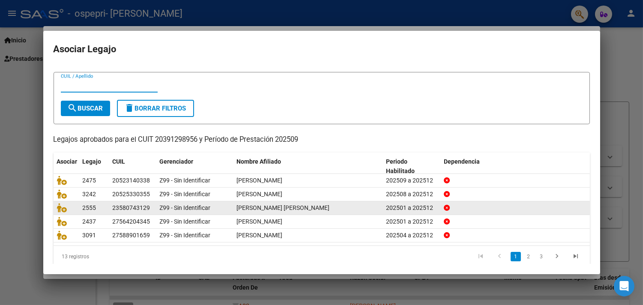
scroll to position [24, 0]
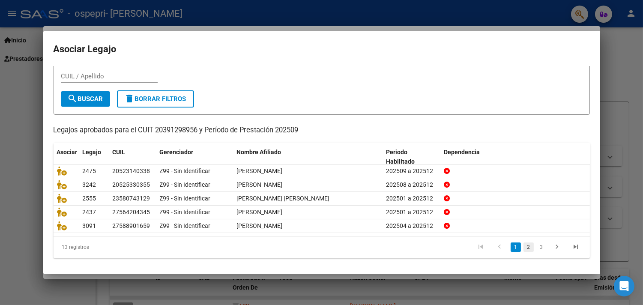
click at [525, 248] on link "2" at bounding box center [528, 246] width 10 height 9
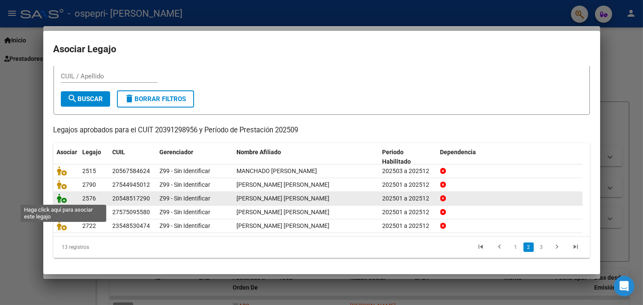
click at [62, 197] on icon at bounding box center [62, 198] width 10 height 9
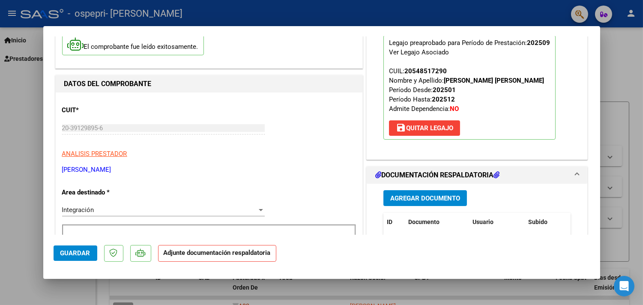
scroll to position [111, 0]
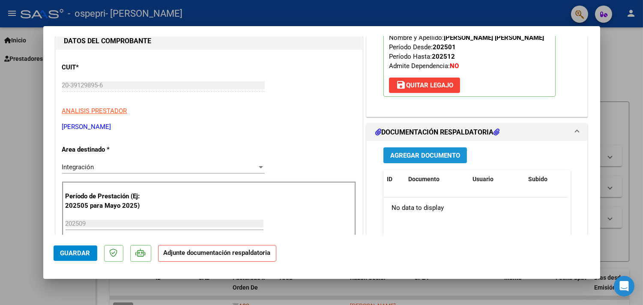
click at [417, 156] on span "Agregar Documento" at bounding box center [425, 156] width 70 height 8
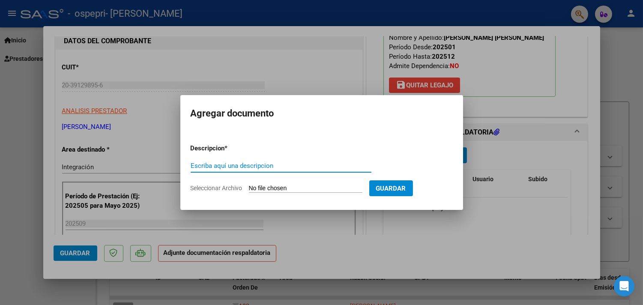
click at [211, 163] on input "Escriba aquí una descripcion" at bounding box center [281, 166] width 181 height 8
type input "PLANILLA DE ASISTENCIA"
click at [223, 188] on span "Seleccionar Archivo" at bounding box center [217, 188] width 52 height 7
click at [249, 188] on input "Seleccionar Archivo" at bounding box center [306, 189] width 114 height 8
type input "C:\fakepath\asistencia [PERSON_NAME] septiembre .pdf"
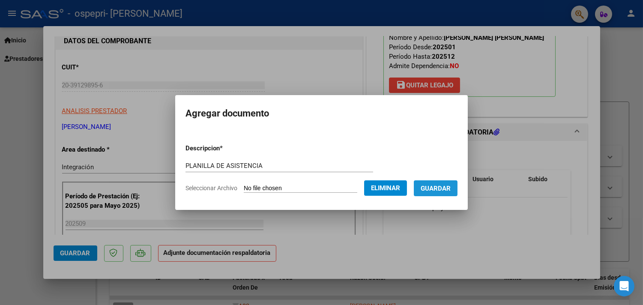
click at [444, 189] on span "Guardar" at bounding box center [436, 189] width 30 height 8
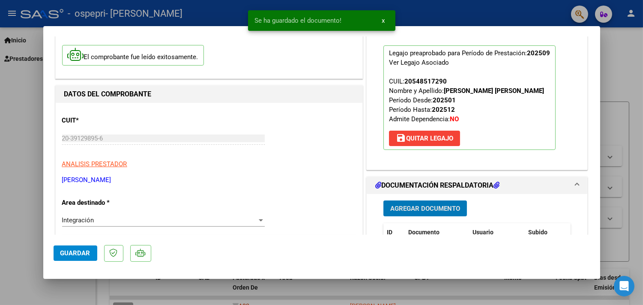
scroll to position [0, 0]
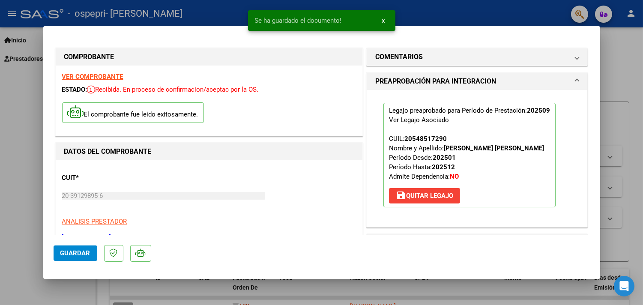
click at [102, 78] on strong "VER COMPROBANTE" at bounding box center [92, 77] width 61 height 8
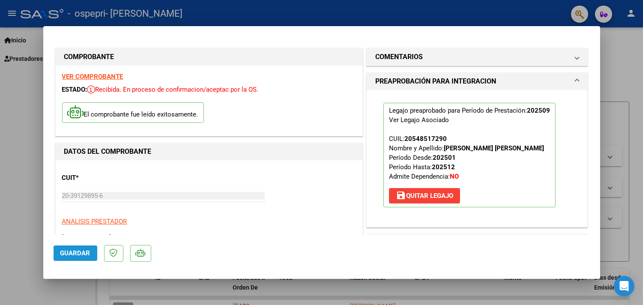
click at [71, 250] on span "Guardar" at bounding box center [75, 253] width 30 height 8
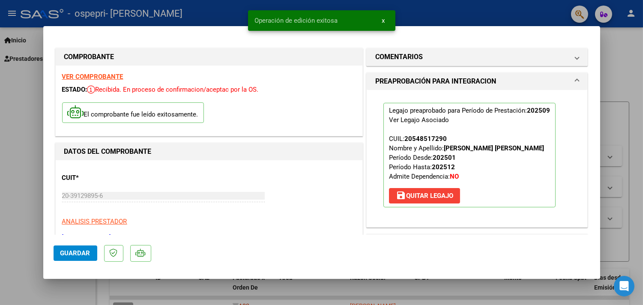
click at [0, 200] on div at bounding box center [321, 152] width 643 height 305
type input "$ 0,00"
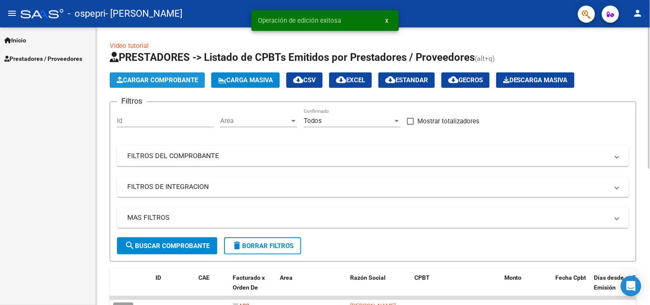
click at [139, 81] on span "Cargar Comprobante" at bounding box center [157, 80] width 81 height 8
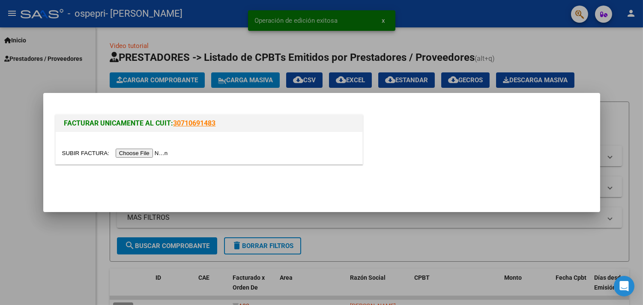
click at [136, 157] on input "file" at bounding box center [116, 153] width 108 height 9
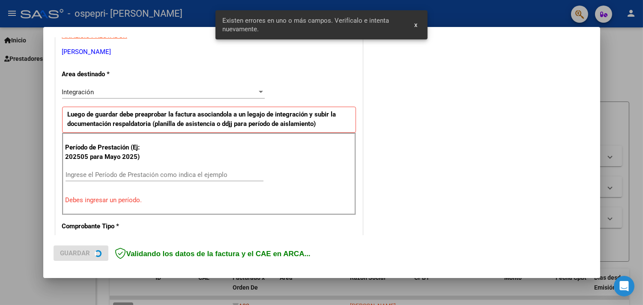
scroll to position [182, 0]
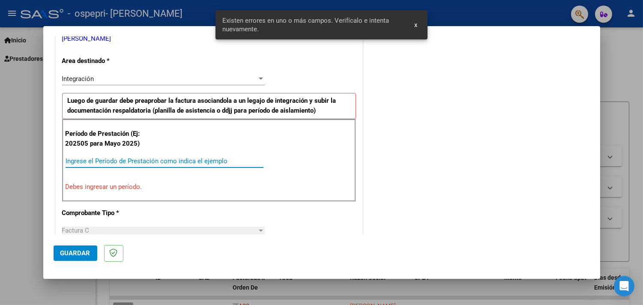
click at [136, 162] on input "Ingrese el Período de Prestación como indica el ejemplo" at bounding box center [165, 161] width 198 height 8
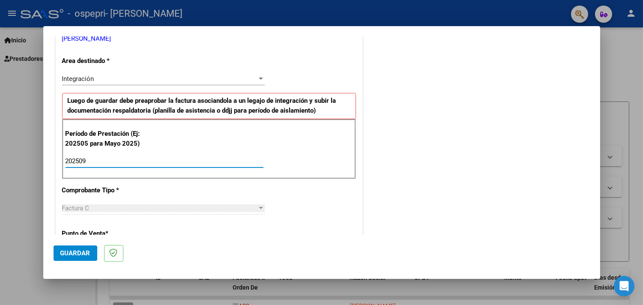
type input "202509"
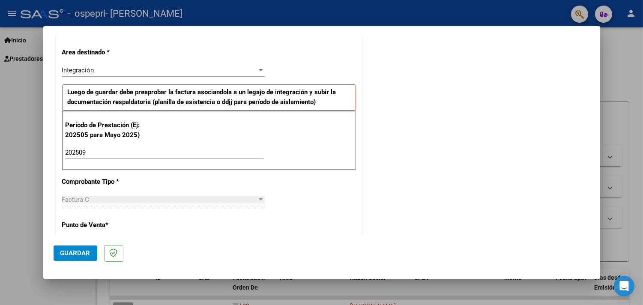
scroll to position [201, 0]
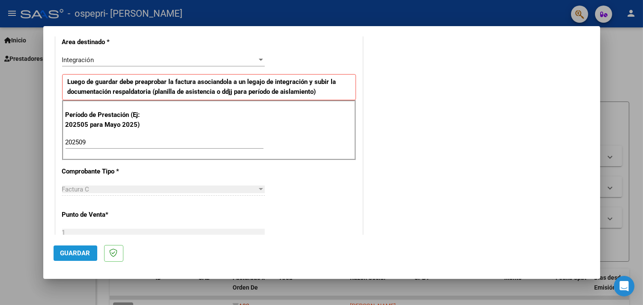
click at [81, 248] on button "Guardar" at bounding box center [76, 252] width 44 height 15
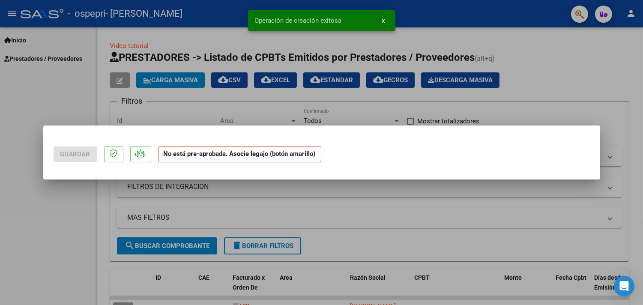
scroll to position [0, 0]
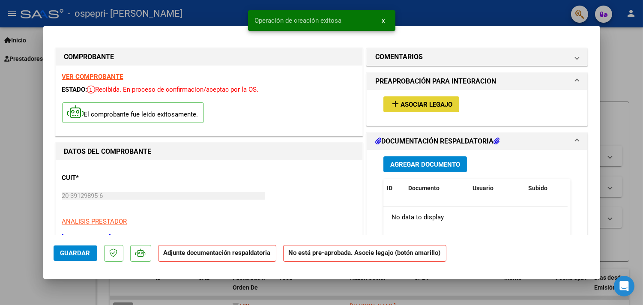
click at [413, 108] on span "Asociar Legajo" at bounding box center [427, 105] width 52 height 8
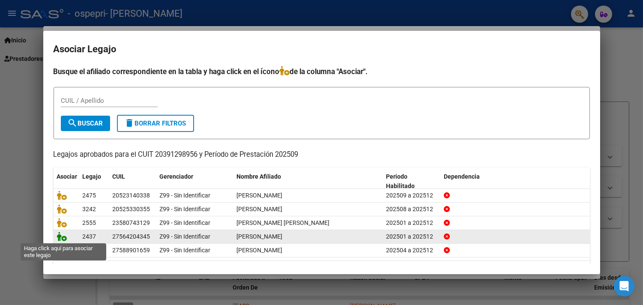
click at [61, 236] on icon at bounding box center [62, 236] width 10 height 9
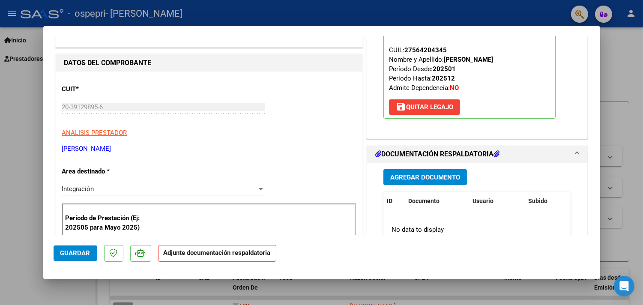
scroll to position [97, 0]
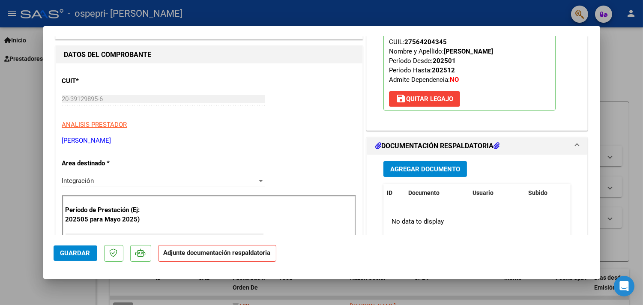
click at [395, 168] on span "Agregar Documento" at bounding box center [425, 169] width 70 height 8
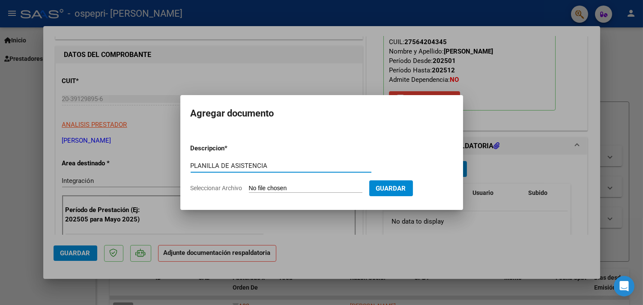
type input "PLANILLA DE ASISTENCIA"
click at [218, 188] on span "Seleccionar Archivo" at bounding box center [217, 188] width 52 height 7
click at [249, 188] on input "Seleccionar Archivo" at bounding box center [306, 189] width 114 height 8
type input "C:\fakepath\asistencia [PERSON_NAME] I septiembre .pdf"
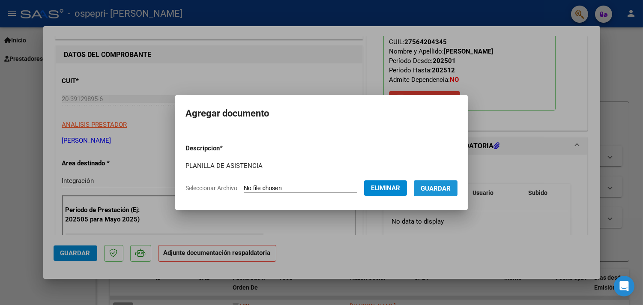
click at [451, 188] on span "Guardar" at bounding box center [436, 189] width 30 height 8
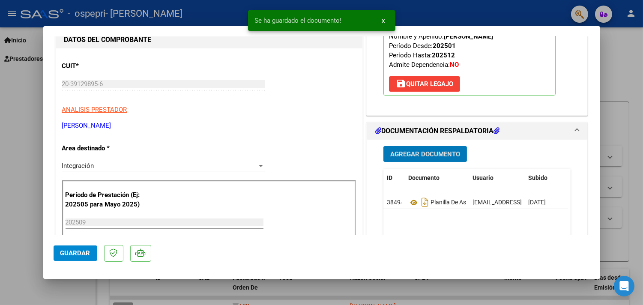
scroll to position [123, 0]
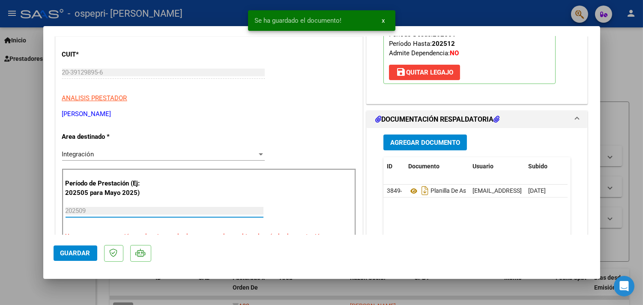
click at [178, 213] on input "202509" at bounding box center [165, 211] width 198 height 8
click at [59, 252] on button "Guardar" at bounding box center [76, 252] width 44 height 15
click at [26, 211] on div at bounding box center [321, 152] width 643 height 305
type input "$ 0,00"
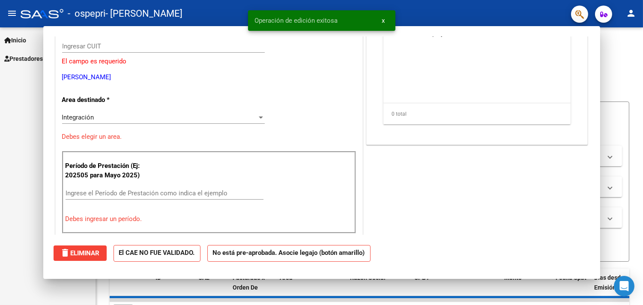
scroll to position [98, 0]
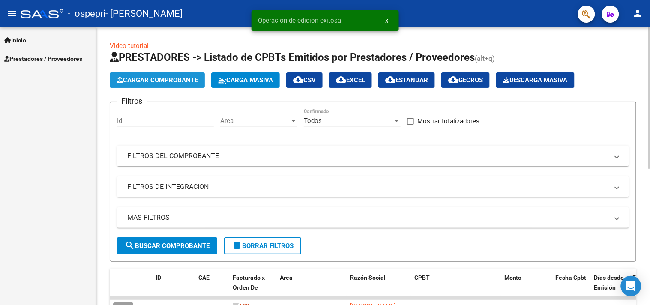
click at [167, 84] on button "Cargar Comprobante" at bounding box center [157, 79] width 95 height 15
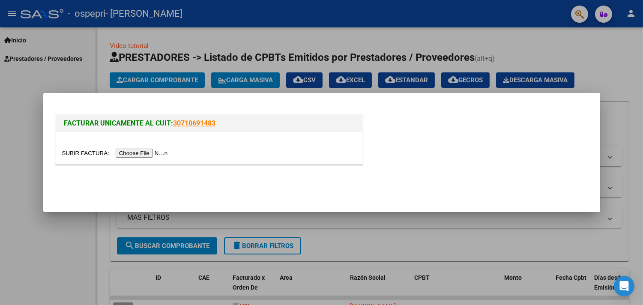
click at [144, 153] on input "file" at bounding box center [116, 153] width 108 height 9
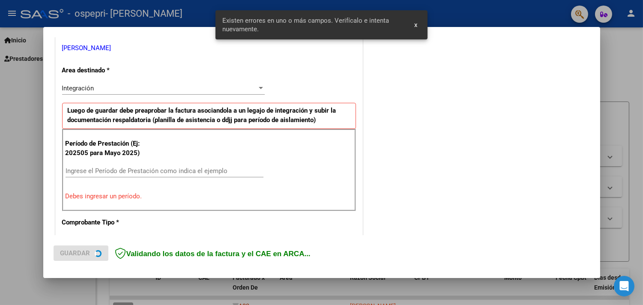
scroll to position [182, 0]
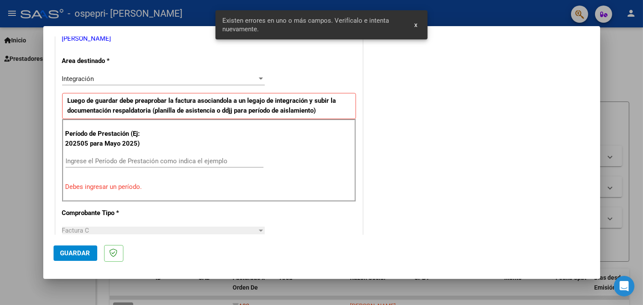
click at [133, 158] on input "Ingrese el Período de Prestación como indica el ejemplo" at bounding box center [165, 161] width 198 height 8
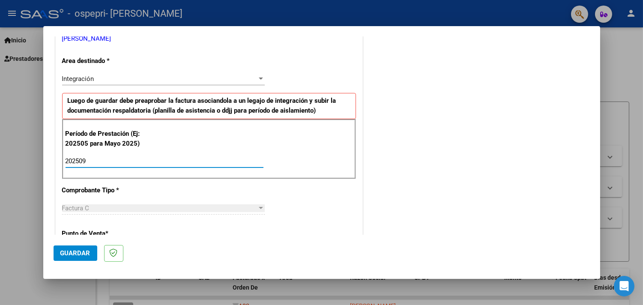
type input "202509"
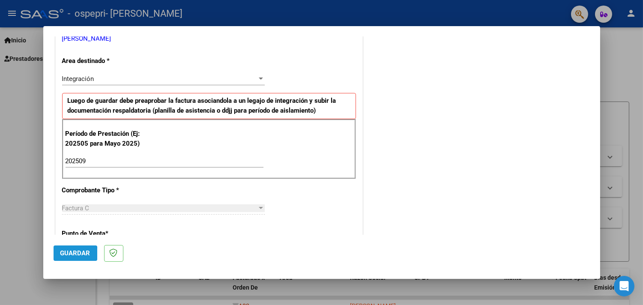
click at [67, 254] on span "Guardar" at bounding box center [75, 253] width 30 height 8
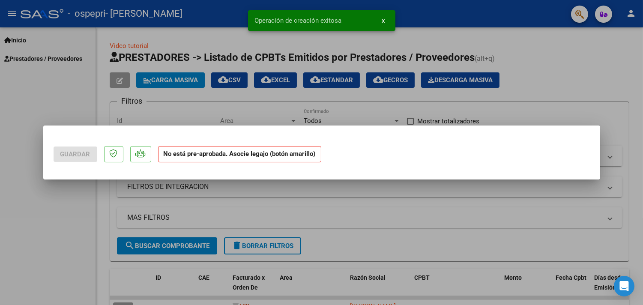
scroll to position [0, 0]
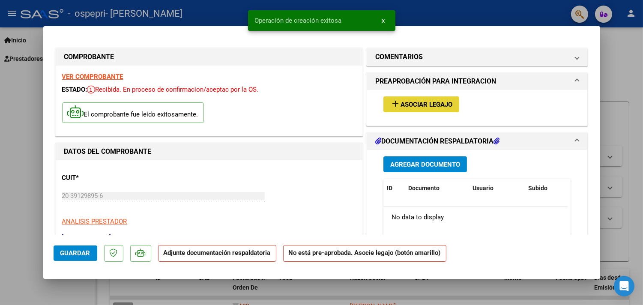
click at [408, 100] on span "add Asociar Legajo" at bounding box center [421, 104] width 62 height 8
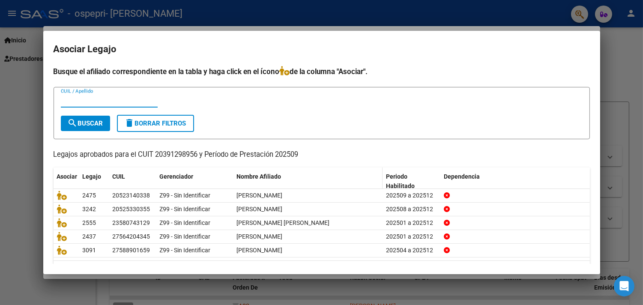
scroll to position [24, 0]
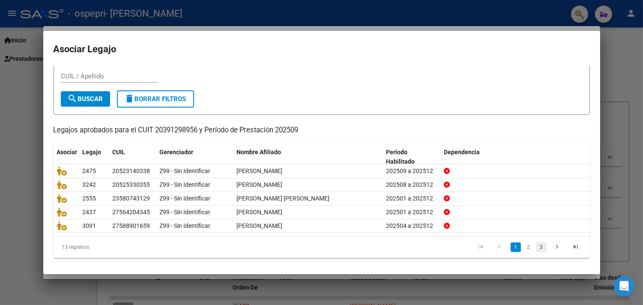
click at [536, 245] on link "3" at bounding box center [541, 246] width 10 height 9
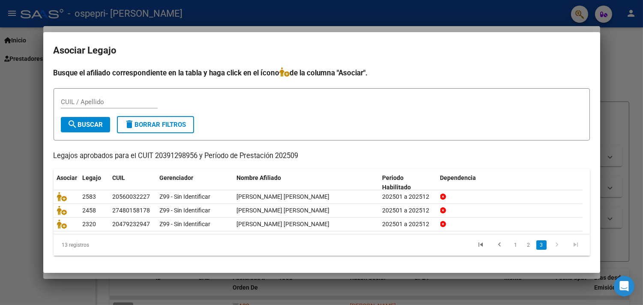
scroll to position [0, 0]
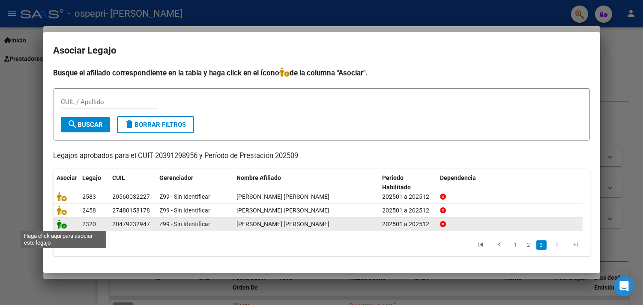
click at [62, 224] on icon at bounding box center [62, 223] width 10 height 9
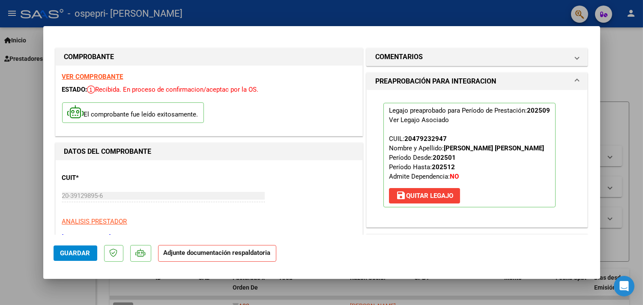
scroll to position [93, 0]
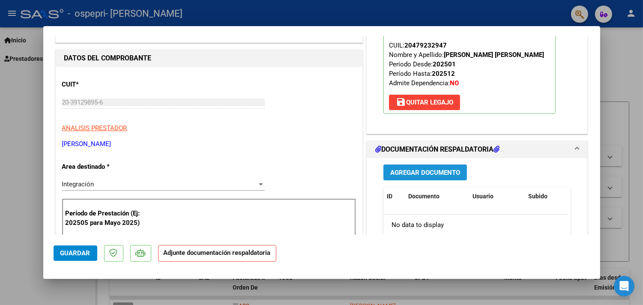
click at [425, 173] on span "Agregar Documento" at bounding box center [425, 173] width 70 height 8
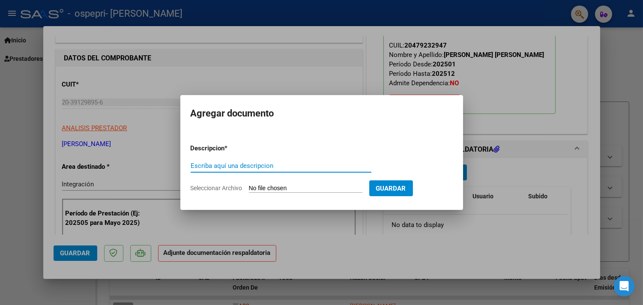
click at [311, 169] on input "Escriba aquí una descripcion" at bounding box center [281, 166] width 181 height 8
type input "PLANILLA DE ASISTENCIA"
click at [205, 191] on form "Descripcion * PLANILLA DE ASISTENCIA Escriba aquí una descripcion Seleccionar A…" at bounding box center [322, 168] width 262 height 63
click at [207, 185] on span "Seleccionar Archivo" at bounding box center [217, 188] width 52 height 7
click at [249, 185] on input "Seleccionar Archivo" at bounding box center [306, 189] width 114 height 8
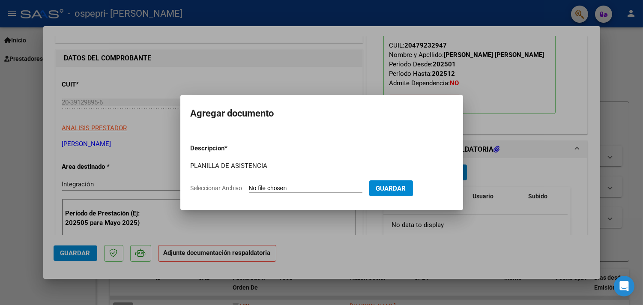
type input "C:\fakepath\asistencia [PERSON_NAME] septiembre .pdf"
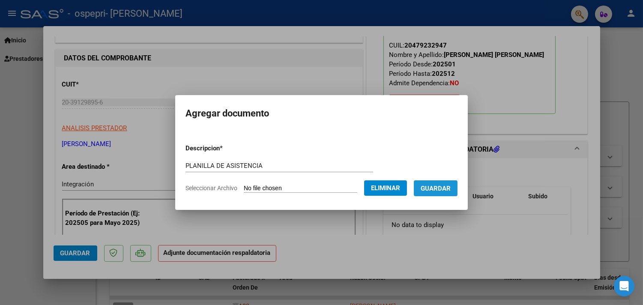
click at [442, 187] on span "Guardar" at bounding box center [436, 189] width 30 height 8
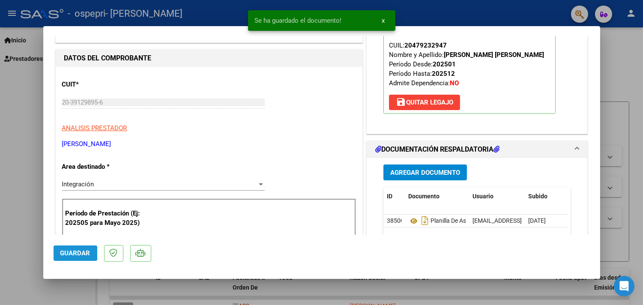
click at [61, 252] on span "Guardar" at bounding box center [75, 253] width 30 height 8
click at [0, 224] on div at bounding box center [321, 152] width 643 height 305
type input "$ 0,00"
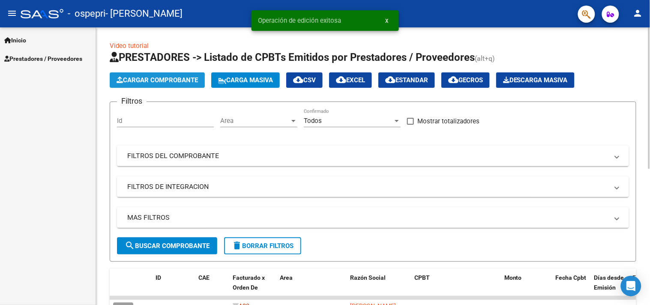
click at [160, 78] on span "Cargar Comprobante" at bounding box center [157, 80] width 81 height 8
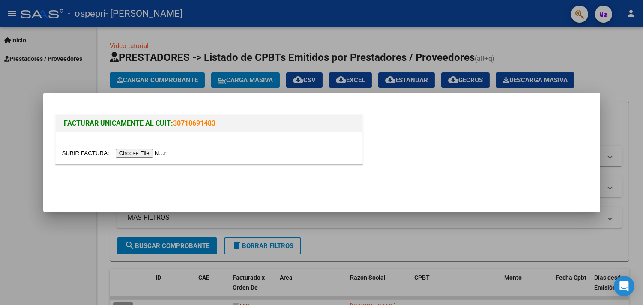
click at [153, 150] on input "file" at bounding box center [116, 153] width 108 height 9
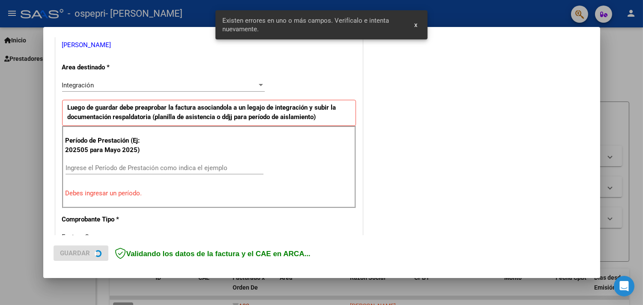
scroll to position [182, 0]
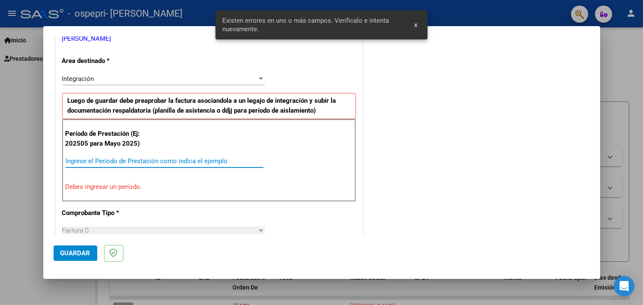
click at [121, 158] on input "Ingrese el Período de Prestación como indica el ejemplo" at bounding box center [165, 161] width 198 height 8
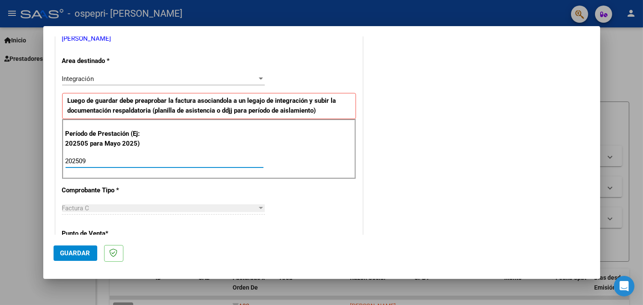
type input "202509"
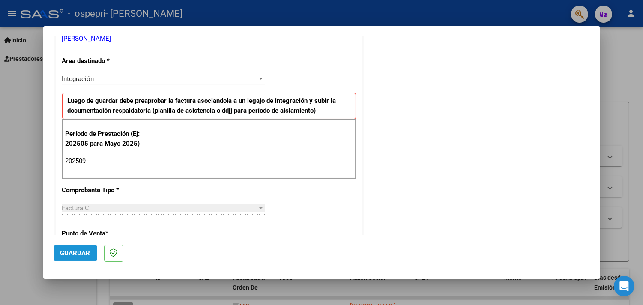
click at [63, 257] on span "Guardar" at bounding box center [75, 253] width 30 height 8
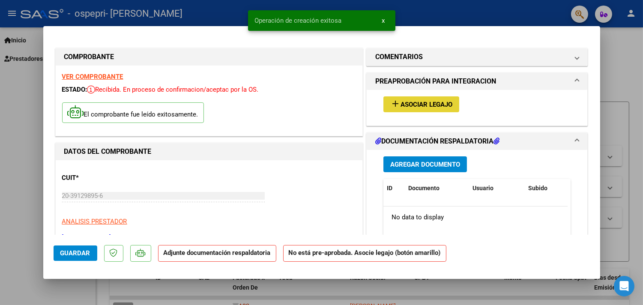
click at [418, 105] on span "Asociar Legajo" at bounding box center [427, 105] width 52 height 8
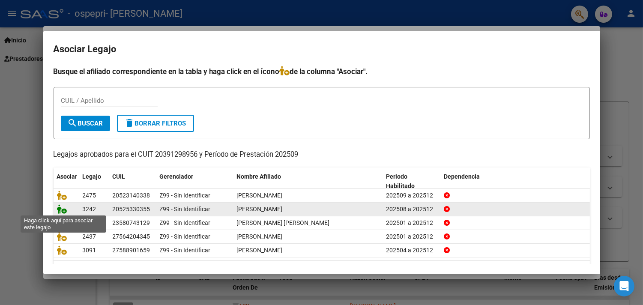
click at [65, 209] on icon at bounding box center [62, 208] width 10 height 9
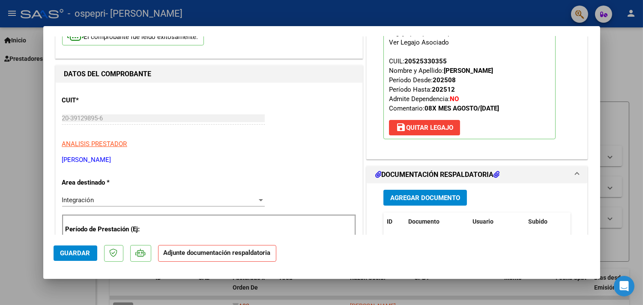
scroll to position [78, 0]
click at [417, 191] on button "Agregar Documento" at bounding box center [425, 197] width 84 height 16
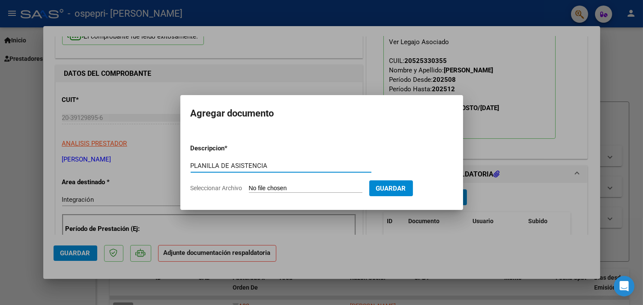
type input "PLANILLA DE ASISTENCIA"
click at [215, 191] on span "Seleccionar Archivo" at bounding box center [217, 188] width 52 height 7
click at [249, 191] on input "Seleccionar Archivo" at bounding box center [306, 189] width 114 height 8
type input "C:\fakepath\asistencia [PERSON_NAME] L septiembre .pdf"
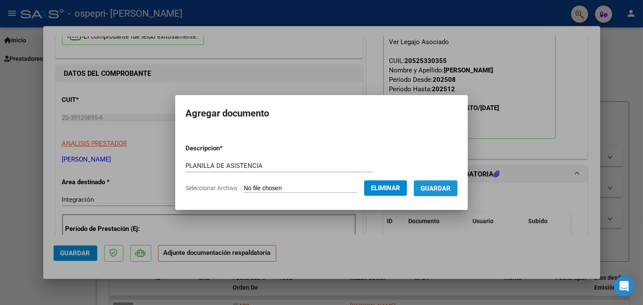
click at [433, 191] on span "Guardar" at bounding box center [436, 189] width 30 height 8
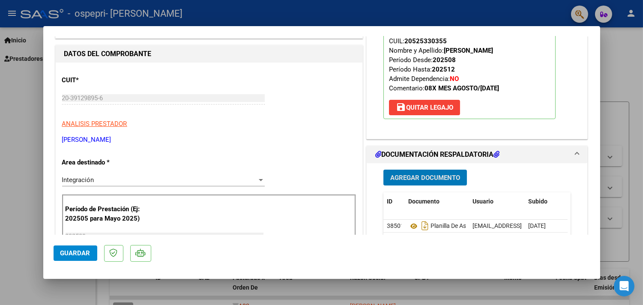
scroll to position [93, 0]
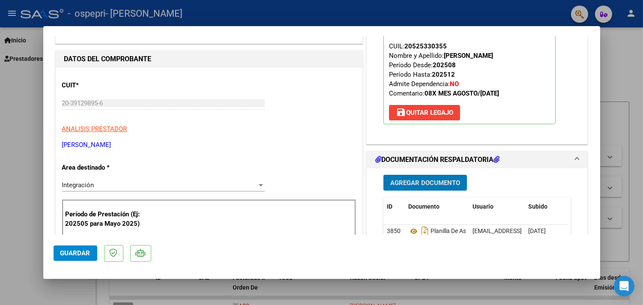
click at [72, 253] on span "Guardar" at bounding box center [75, 253] width 30 height 8
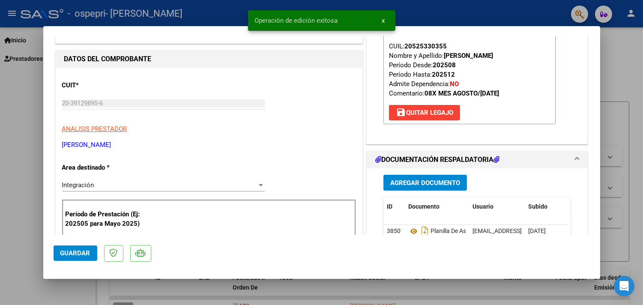
click at [0, 216] on div at bounding box center [321, 152] width 643 height 305
type input "$ 0,00"
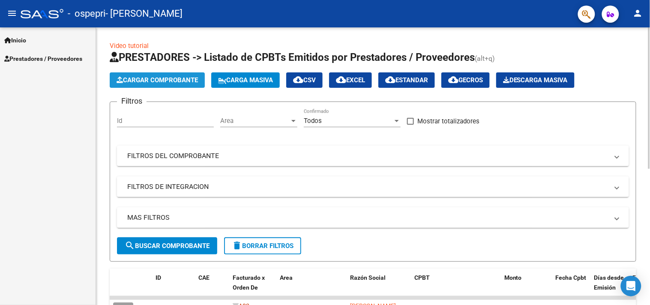
click at [179, 87] on button "Cargar Comprobante" at bounding box center [157, 79] width 95 height 15
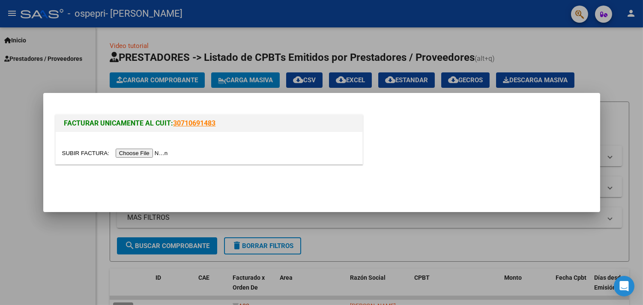
click at [136, 151] on input "file" at bounding box center [116, 153] width 108 height 9
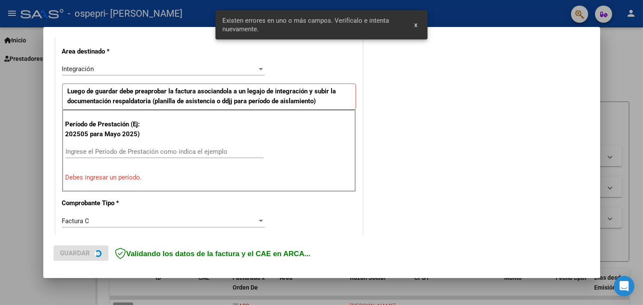
scroll to position [199, 0]
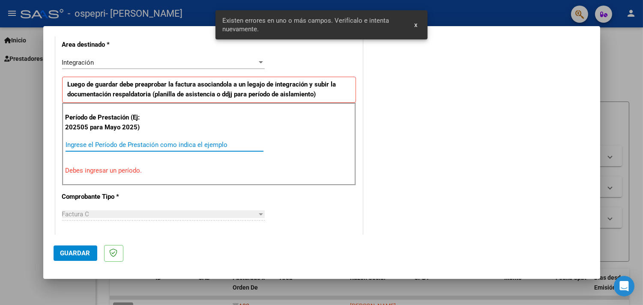
click at [195, 144] on input "Ingrese el Período de Prestación como indica el ejemplo" at bounding box center [165, 145] width 198 height 8
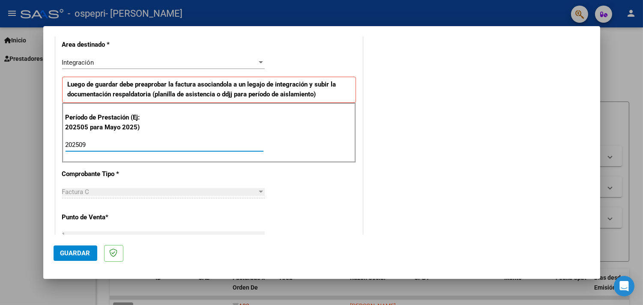
type input "202509"
click at [57, 251] on button "Guardar" at bounding box center [76, 252] width 44 height 15
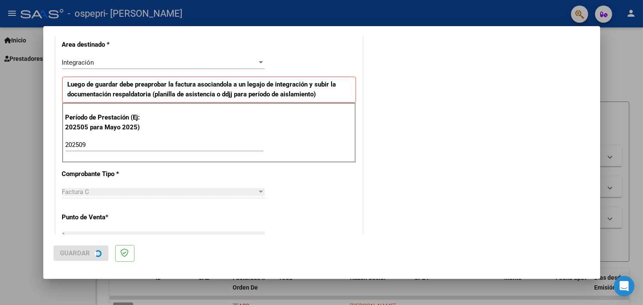
scroll to position [0, 0]
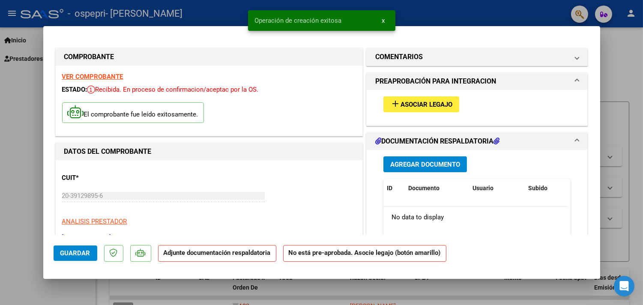
click at [396, 111] on button "add Asociar Legajo" at bounding box center [421, 104] width 76 height 16
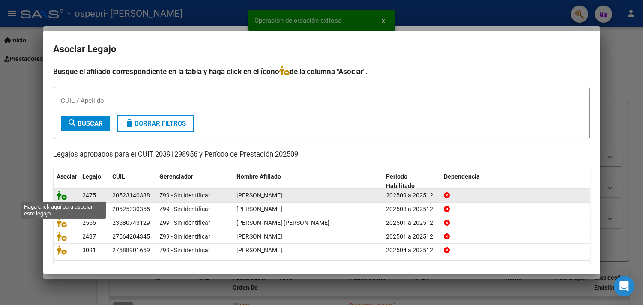
click at [62, 194] on icon at bounding box center [62, 195] width 10 height 9
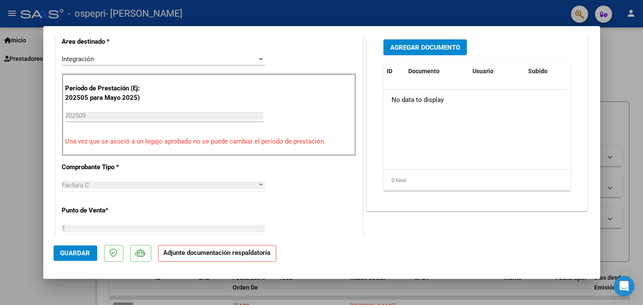
scroll to position [224, 0]
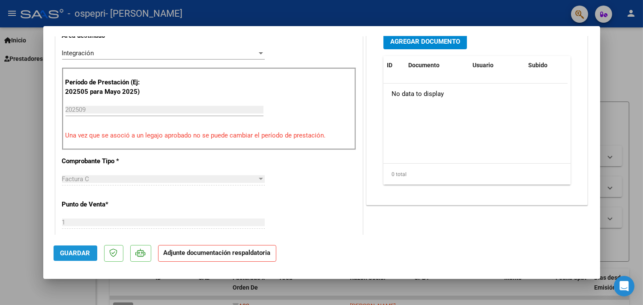
click at [77, 250] on span "Guardar" at bounding box center [75, 253] width 30 height 8
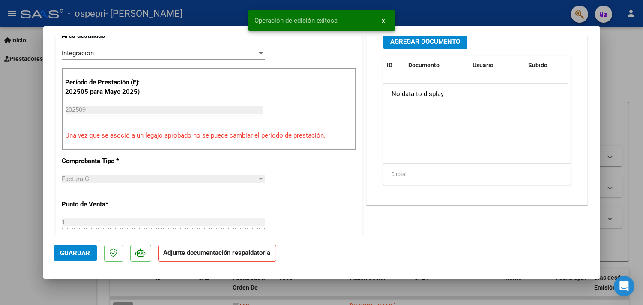
click at [27, 224] on div at bounding box center [321, 152] width 643 height 305
type input "$ 0,00"
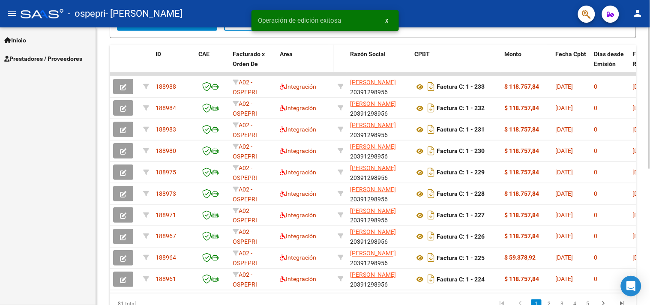
scroll to position [256, 0]
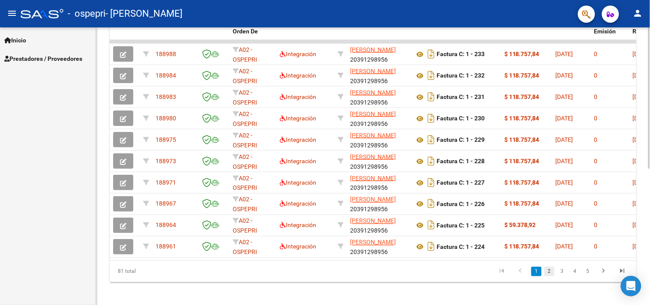
click at [549, 276] on link "2" at bounding box center [549, 271] width 10 height 9
